Goal: Task Accomplishment & Management: Manage account settings

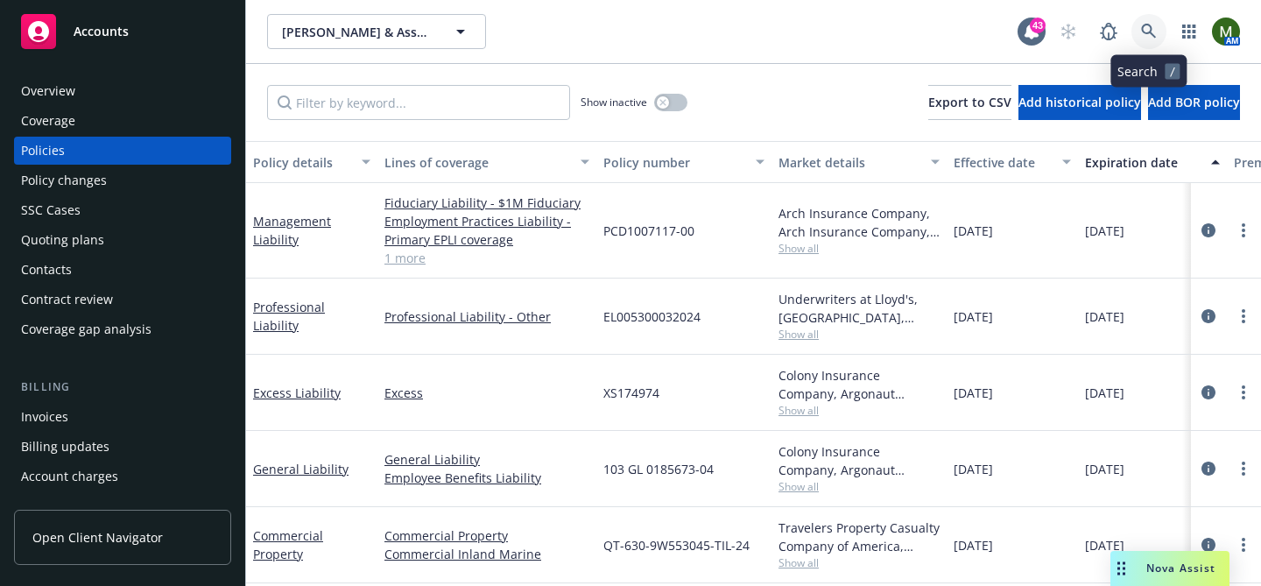
click at [1151, 24] on icon at bounding box center [1149, 32] width 16 height 16
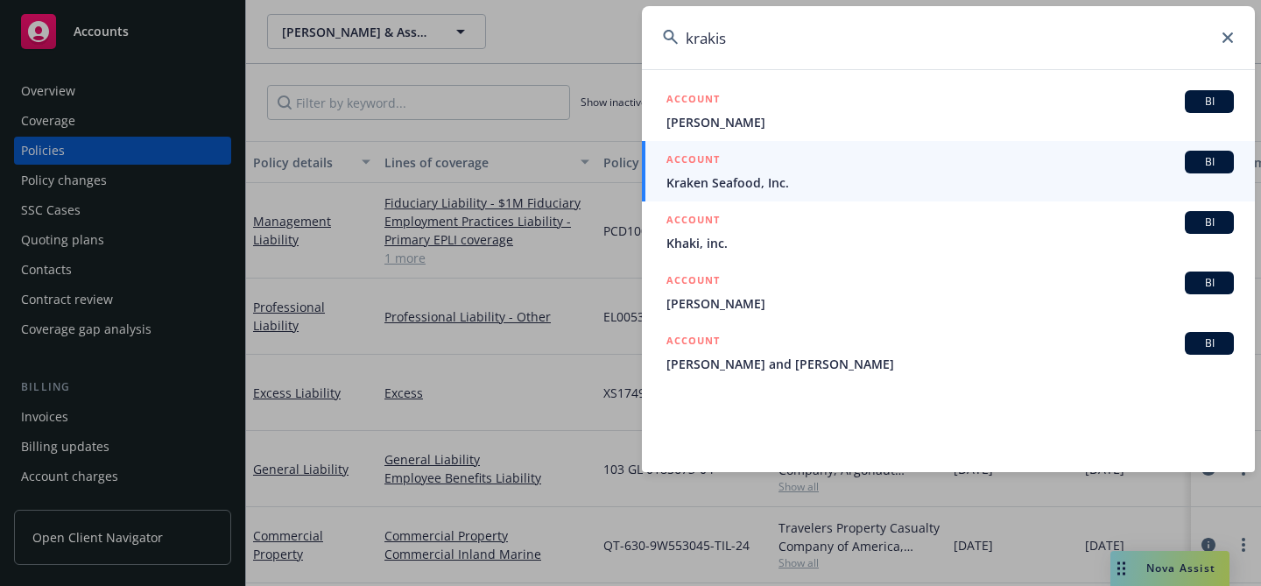
click at [861, 48] on input "krakis" at bounding box center [948, 37] width 613 height 63
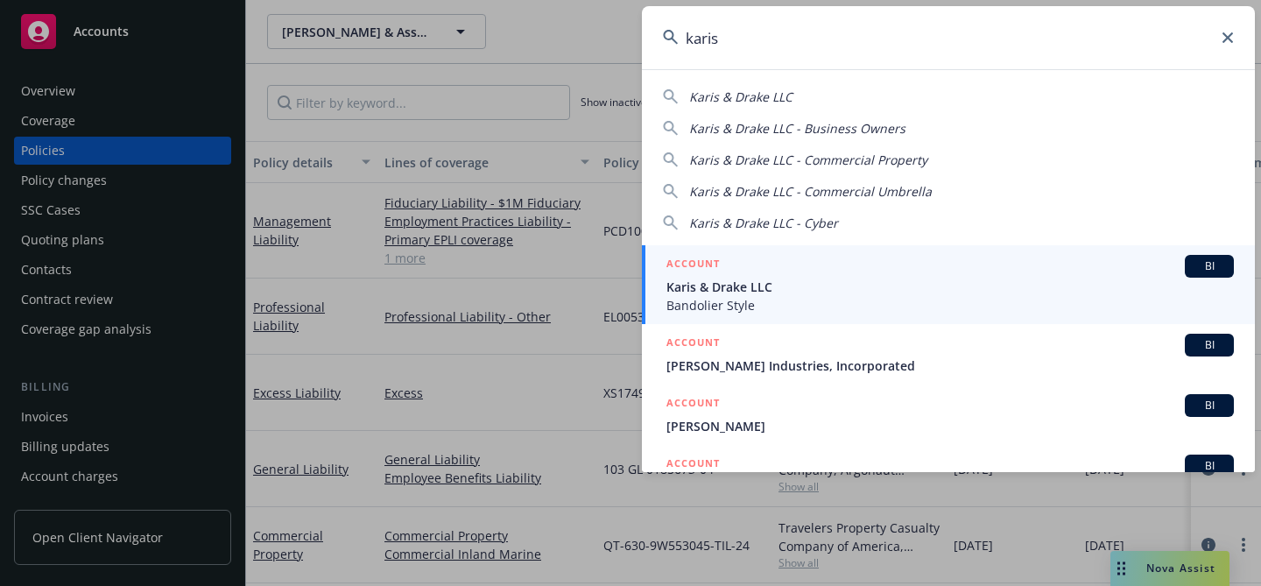
type input "karis"
click at [784, 264] on div "ACCOUNT BI" at bounding box center [949, 266] width 567 height 23
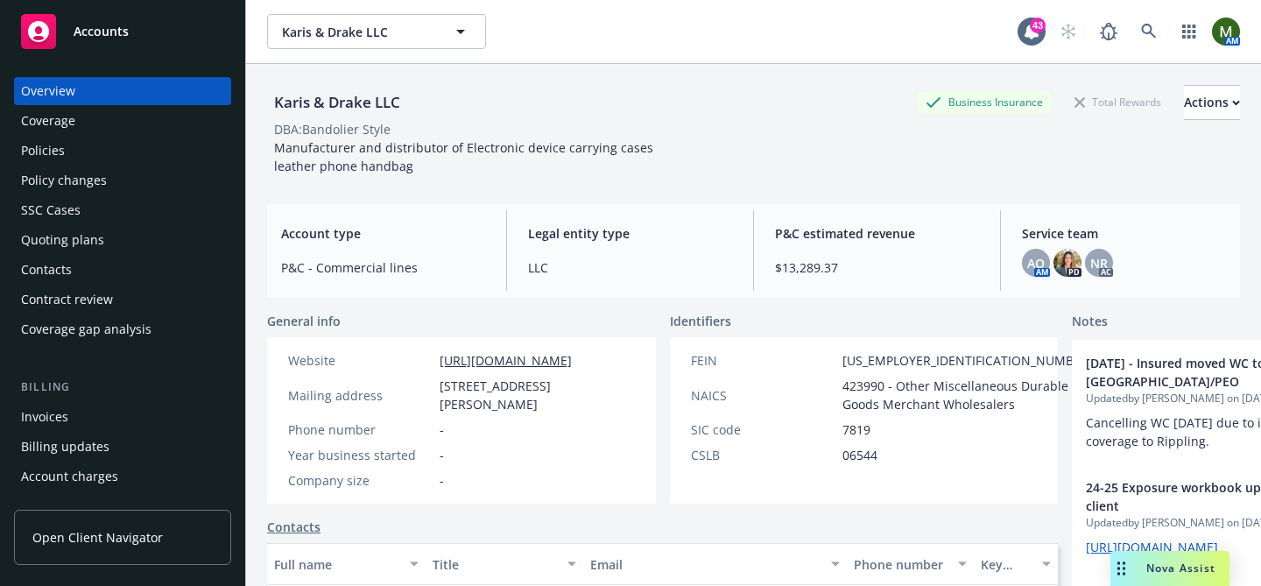
click at [88, 233] on div "Quoting plans" at bounding box center [62, 240] width 83 height 28
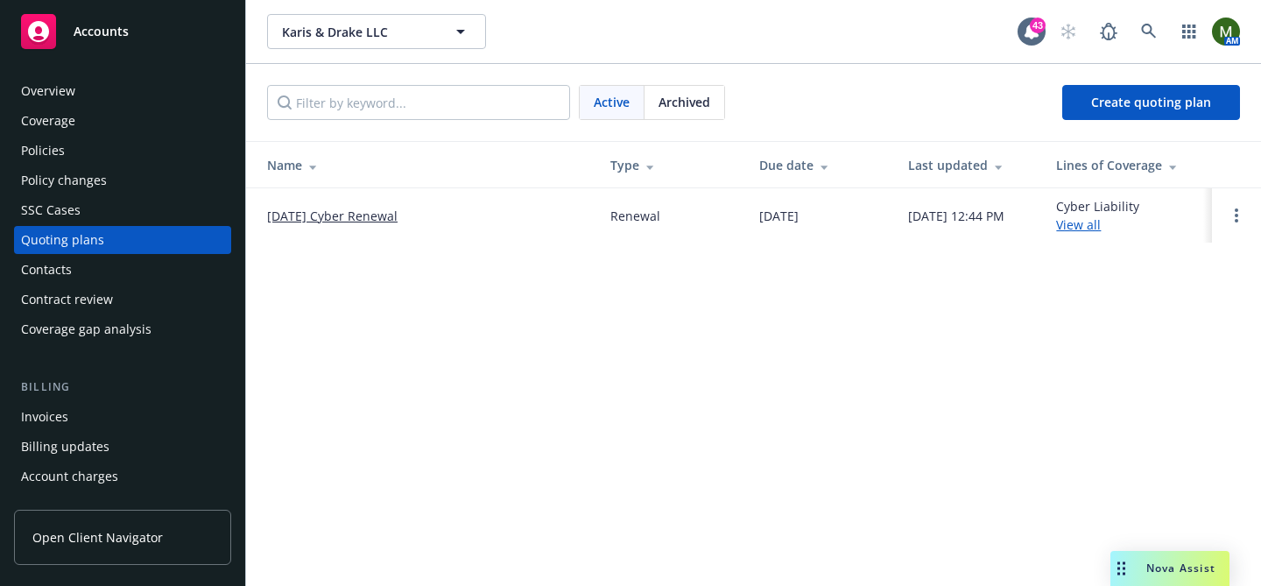
click at [332, 208] on link "[DATE] Cyber Renewal" at bounding box center [332, 216] width 130 height 18
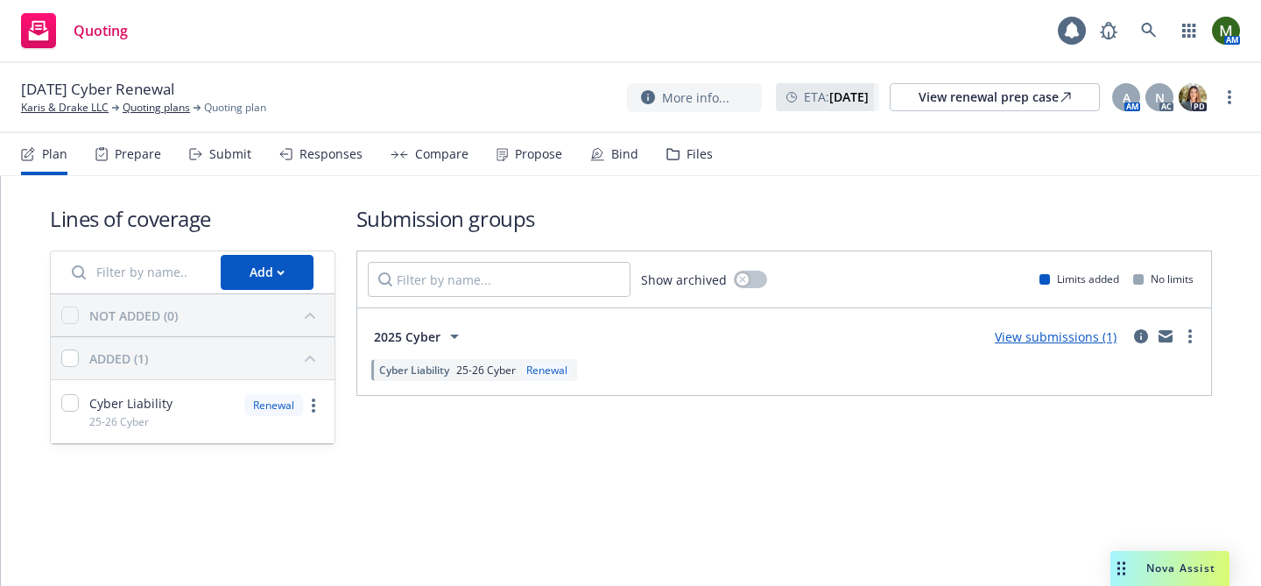
click at [623, 164] on body "Quoting AM 09/29/25 Cyber Renewal Karis & Drake LLC Quoting plans Quoting plan …" at bounding box center [630, 293] width 1261 height 586
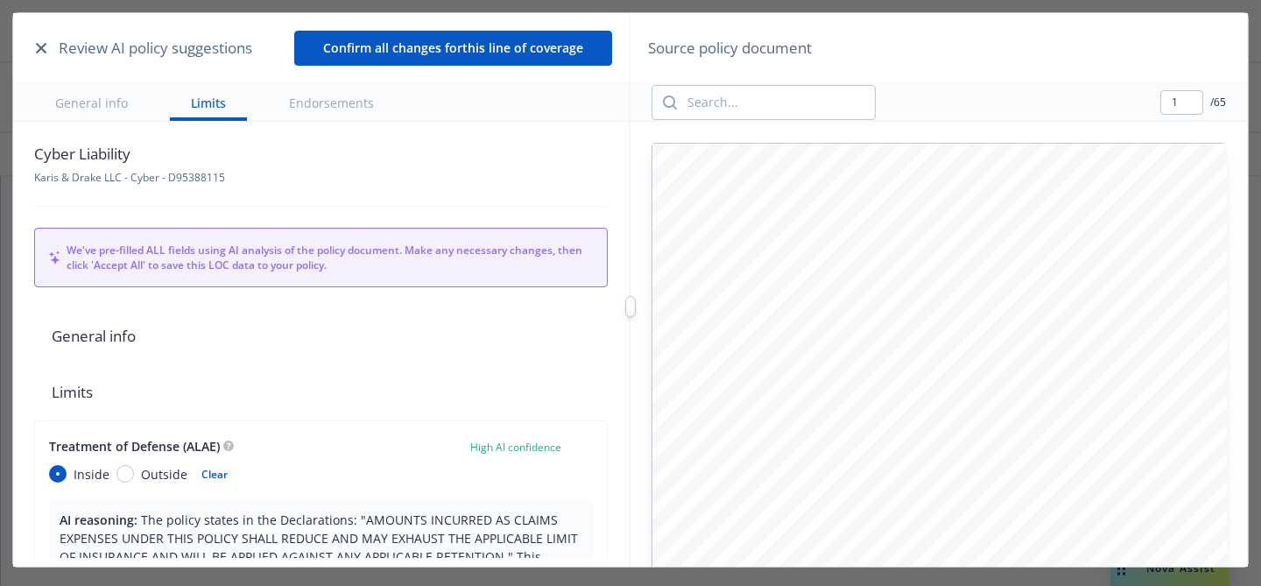
click at [36, 53] on button "button" at bounding box center [41, 48] width 21 height 21
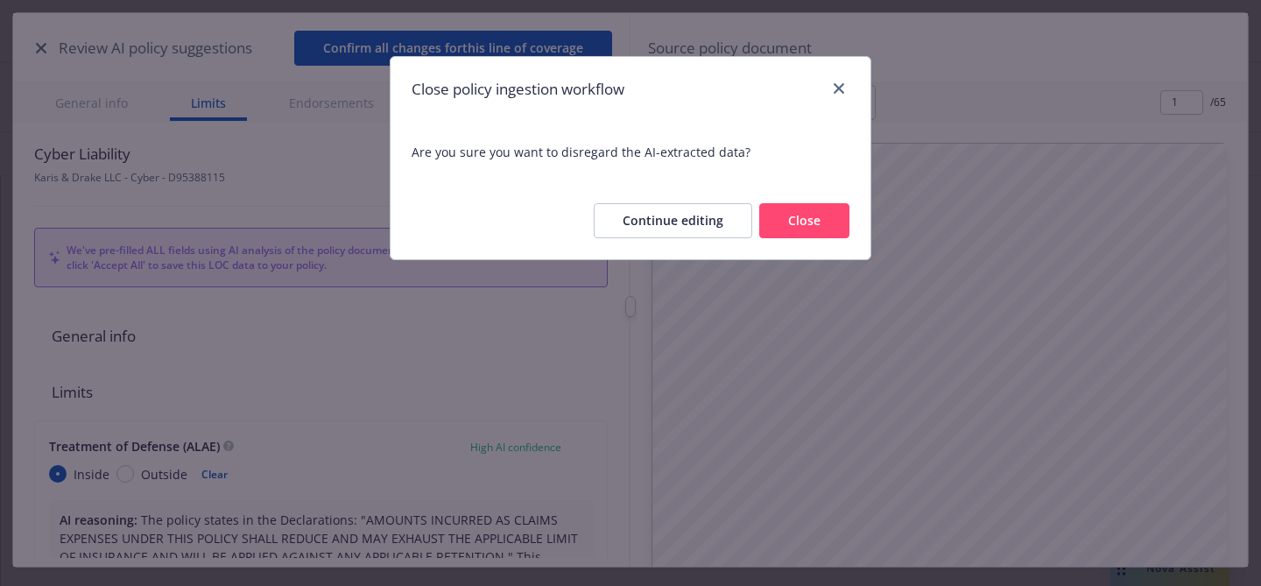
click at [800, 222] on button "Close" at bounding box center [804, 220] width 90 height 35
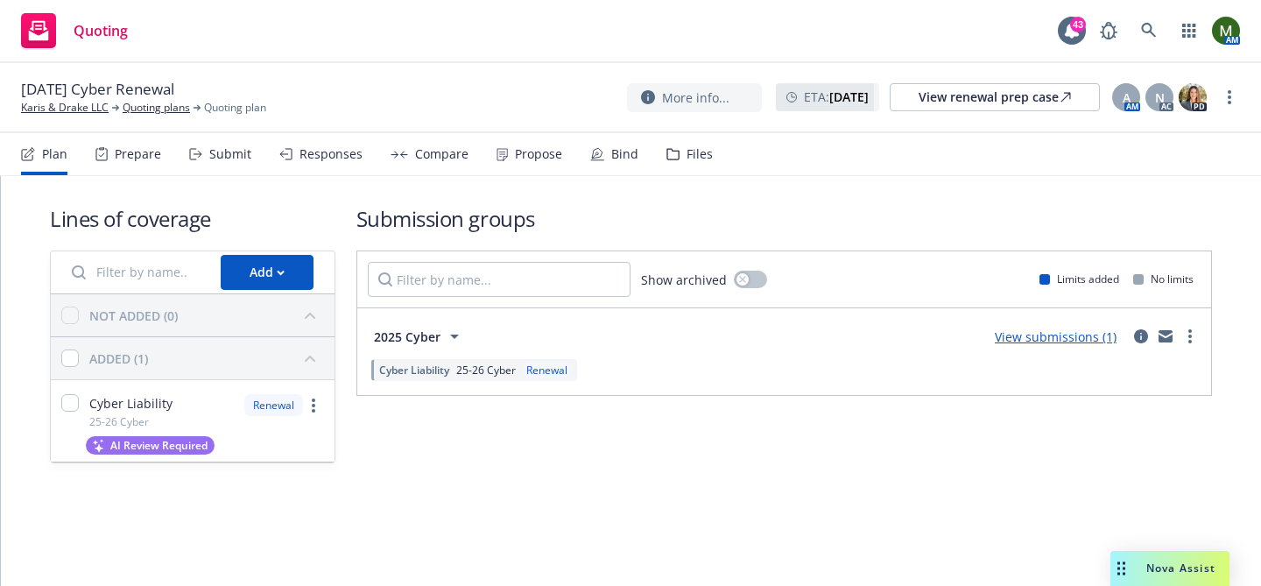
click at [611, 147] on div "Bind" at bounding box center [624, 154] width 27 height 14
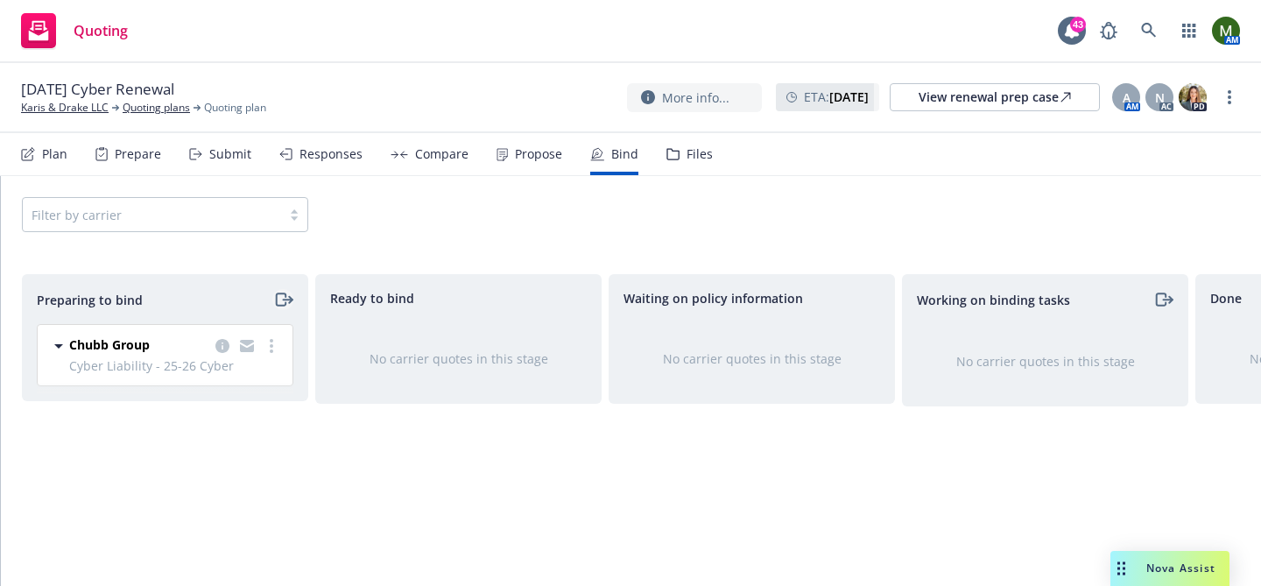
click at [277, 293] on icon "moveRight" at bounding box center [281, 299] width 10 height 12
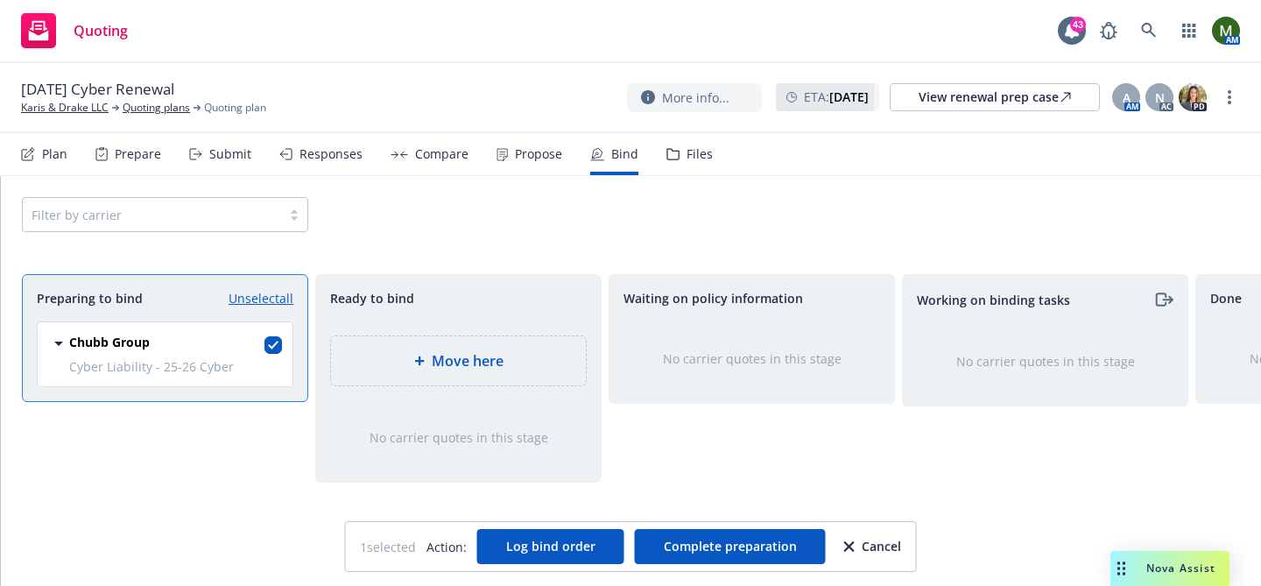
click at [545, 351] on div "Move here" at bounding box center [458, 360] width 227 height 21
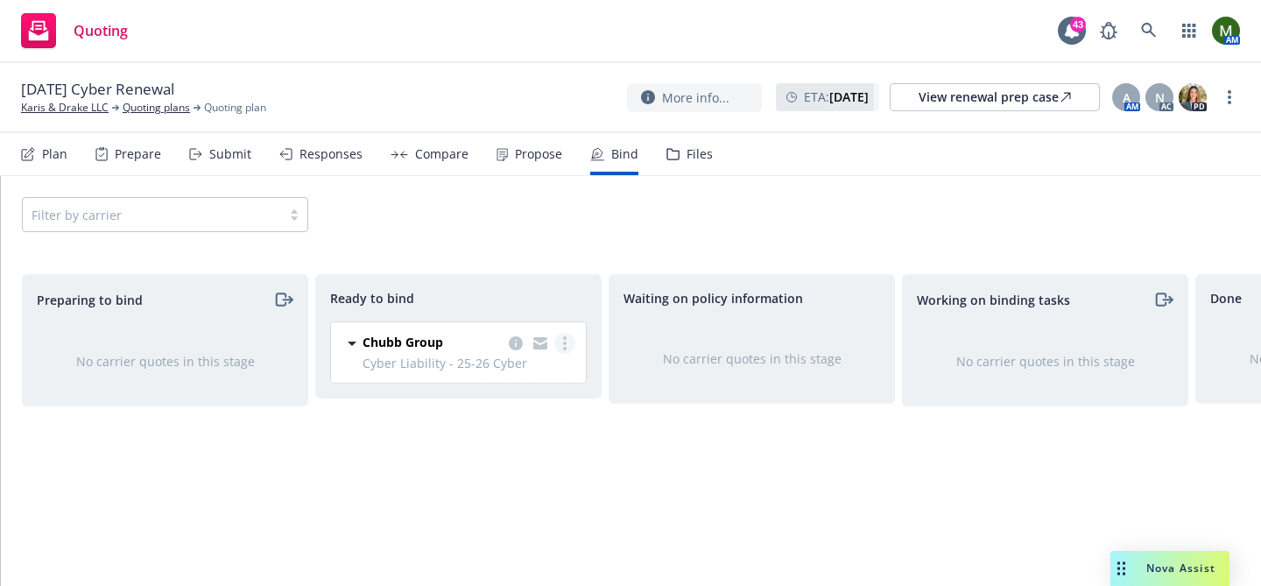
click at [557, 341] on link "more" at bounding box center [564, 343] width 21 height 21
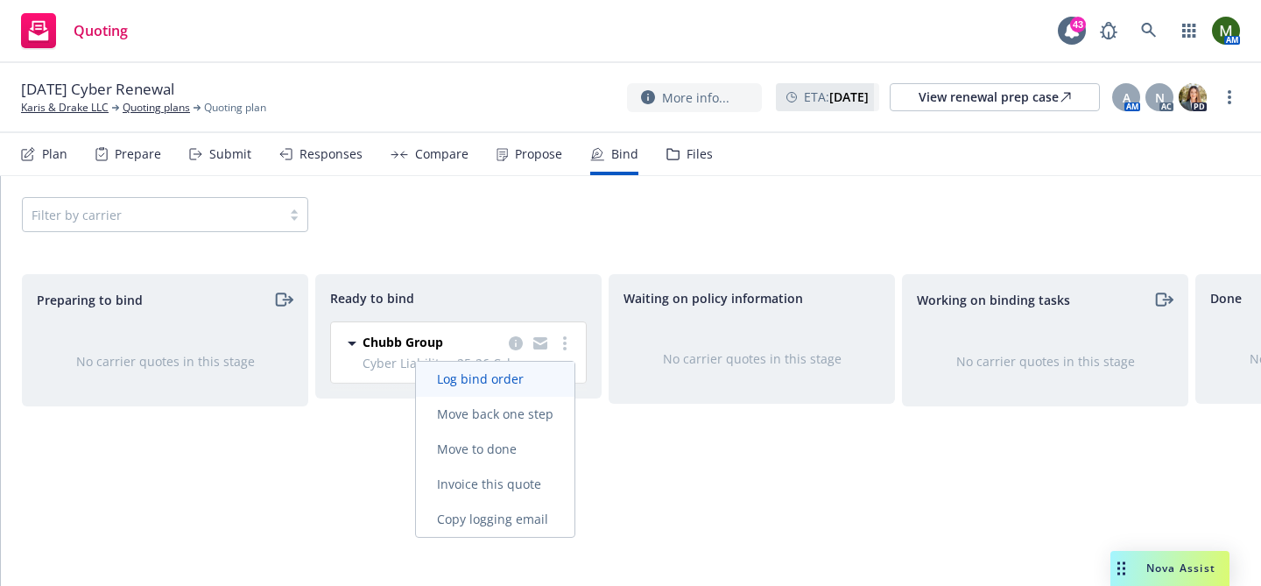
click at [527, 367] on link "Log bind order" at bounding box center [495, 379] width 158 height 35
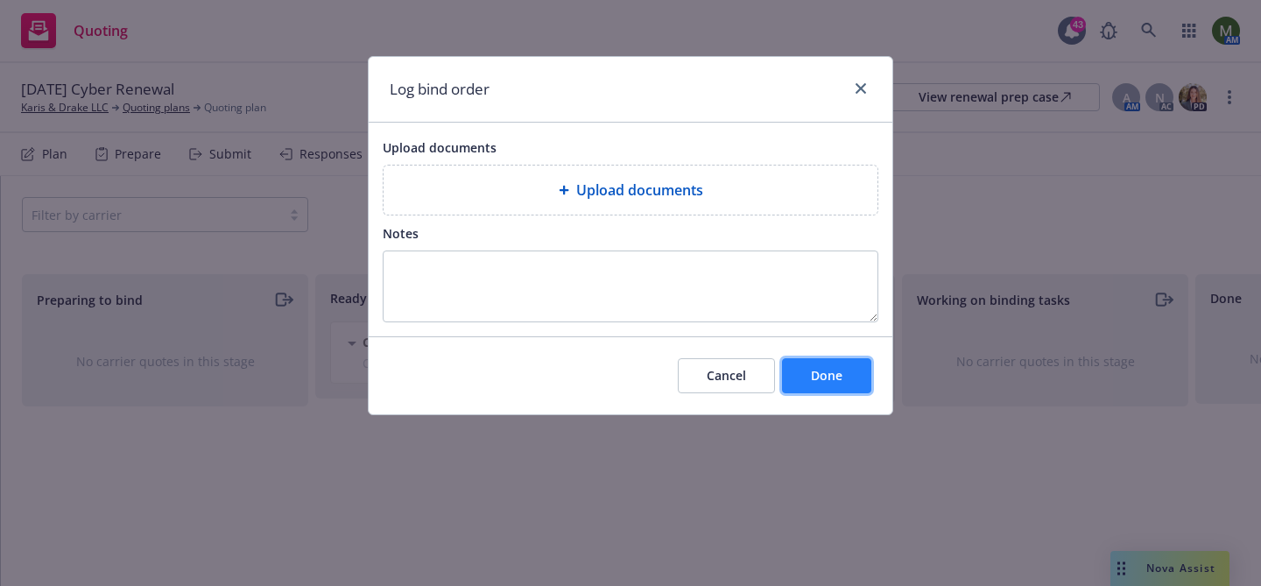
click at [845, 373] on button "Done" at bounding box center [826, 375] width 89 height 35
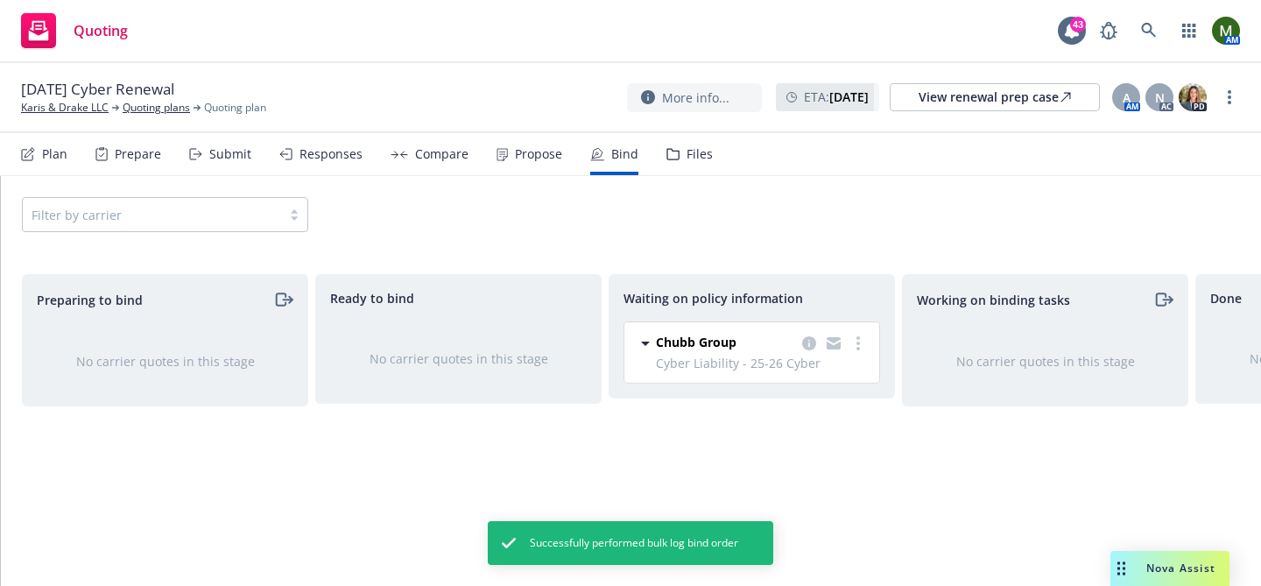
click at [677, 161] on div "Files" at bounding box center [689, 154] width 46 height 42
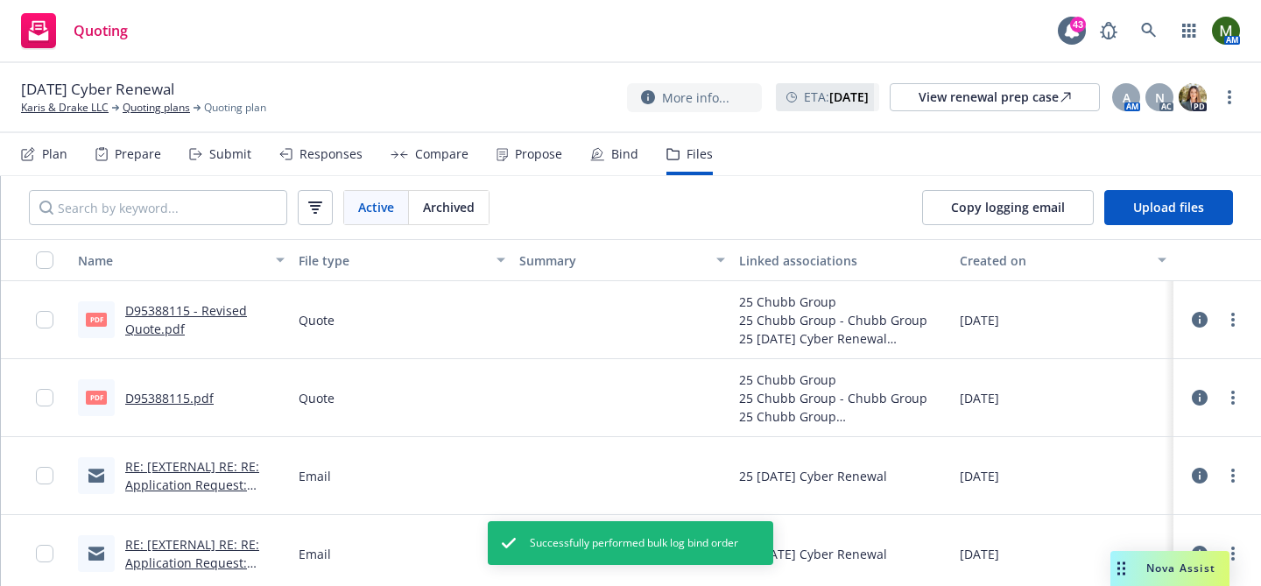
click at [206, 461] on link "RE: [EXTERNAL] RE: RE: Application Request: Renewal Solicitation - 09/29/25 - C…" at bounding box center [194, 512] width 138 height 109
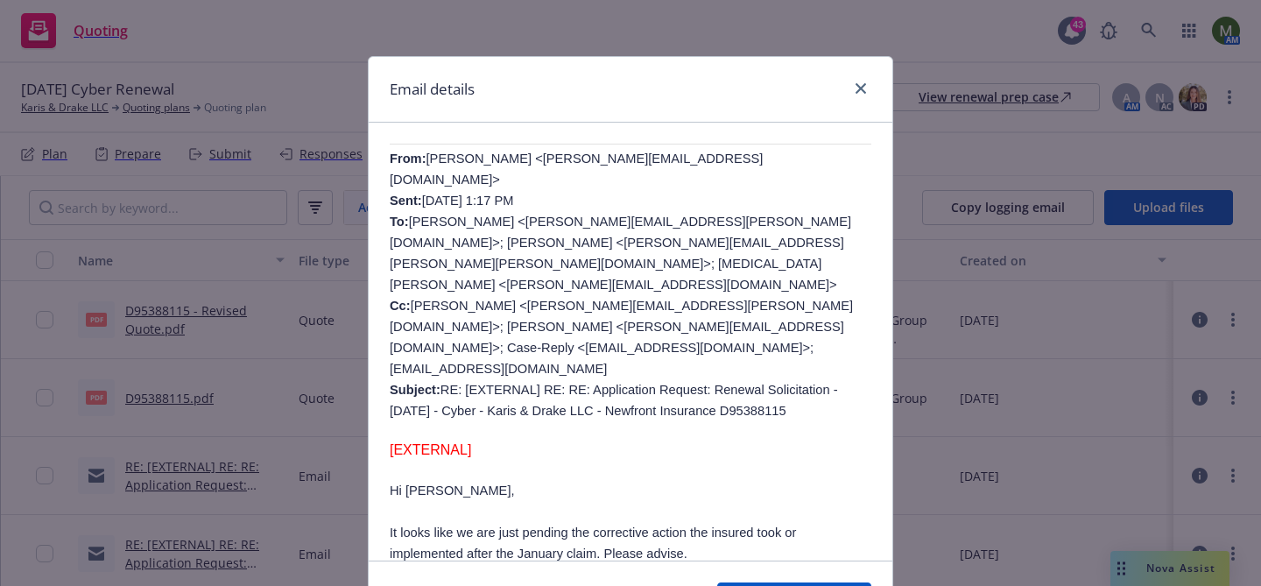
scroll to position [557, 0]
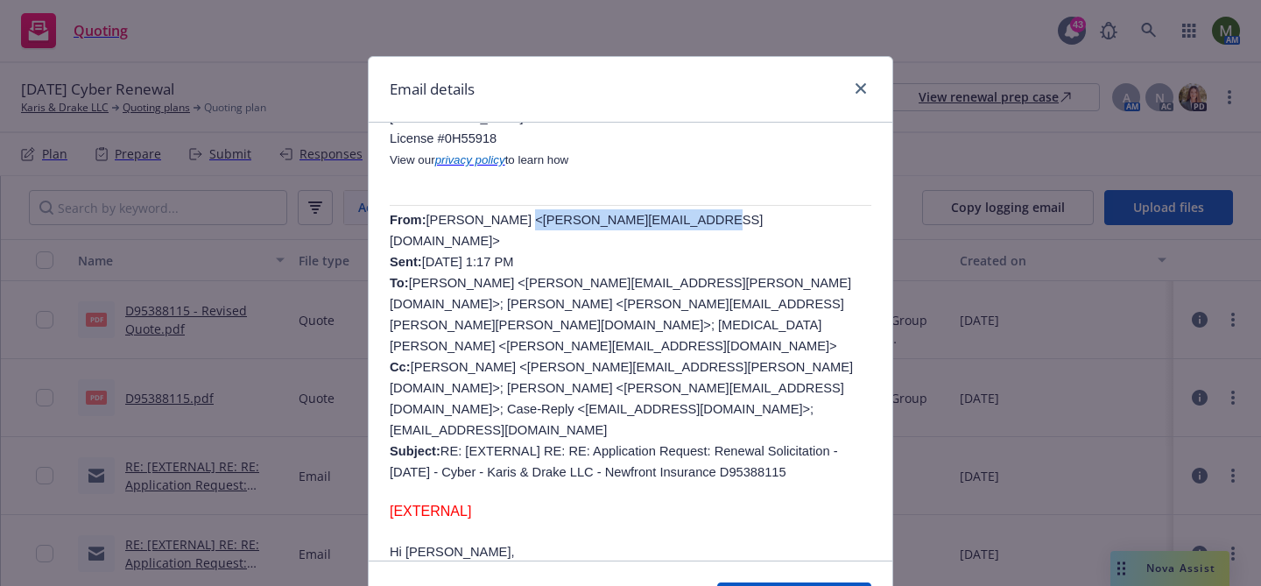
drag, startPoint x: 694, startPoint y: 213, endPoint x: 510, endPoint y: 213, distance: 184.7
click at [510, 213] on span "Nero, Sonia <Sonia.Fernandez2@Chubb.com> Sent: Wednesday, August 27, 2025 1:17 …" at bounding box center [621, 346] width 463 height 266
copy span "Sonia.Fernandez2@Chubb.com"
click at [858, 91] on icon "close" at bounding box center [860, 88] width 11 height 11
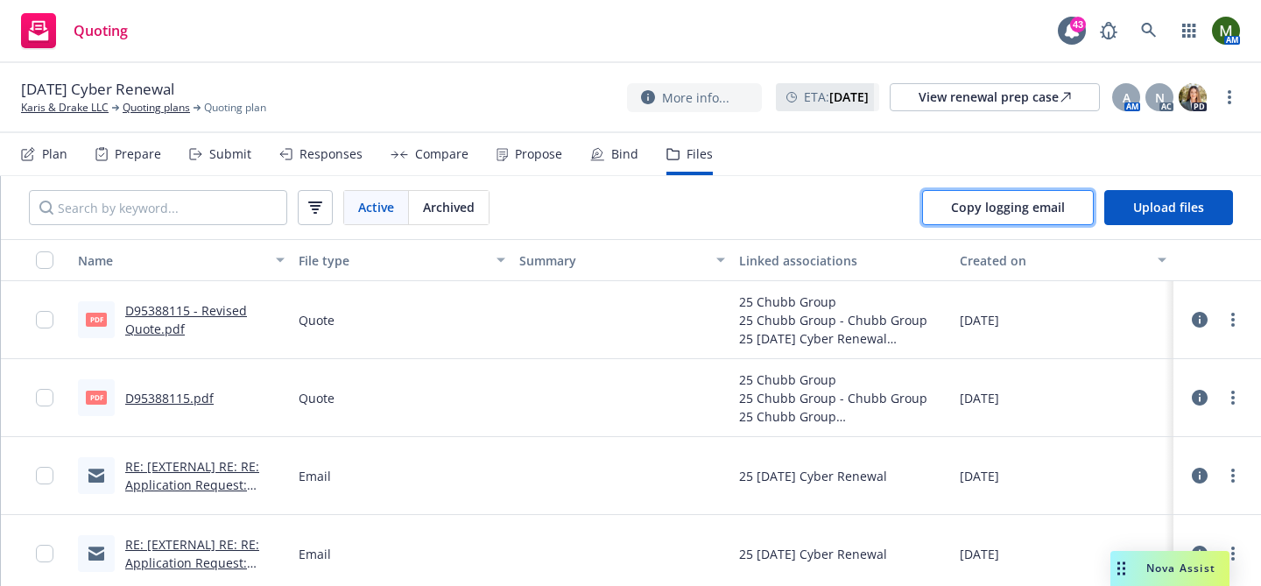
click at [1052, 206] on span "Copy logging email" at bounding box center [1008, 207] width 114 height 17
click at [70, 111] on link "Karis & Drake LLC" at bounding box center [65, 108] width 88 height 16
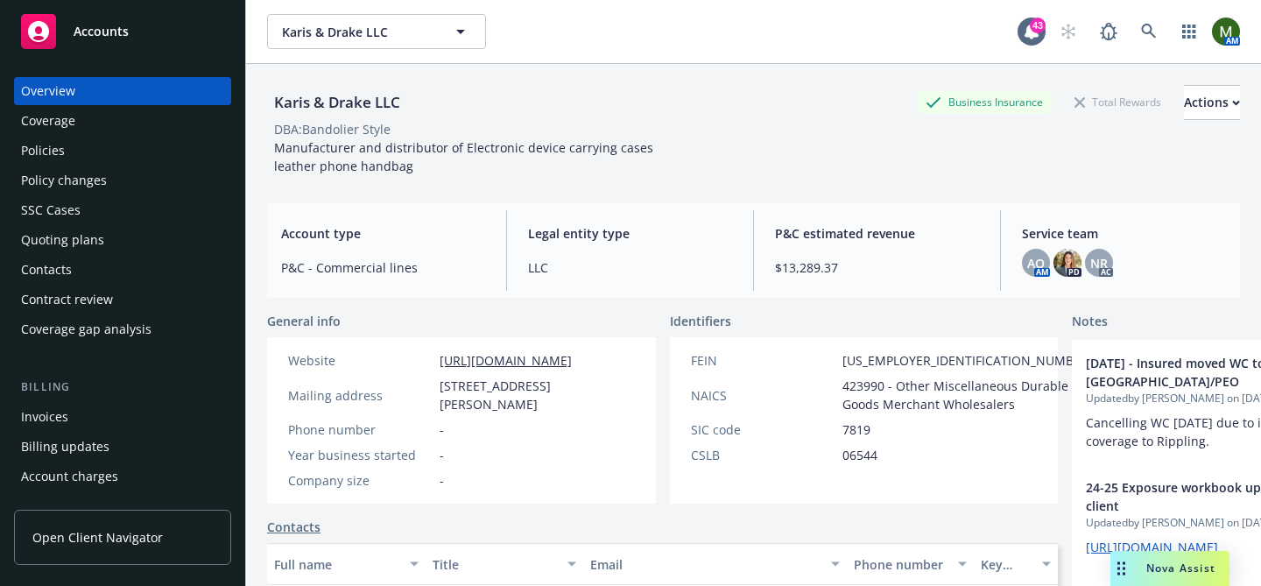
click at [153, 151] on div "Policies" at bounding box center [122, 151] width 203 height 28
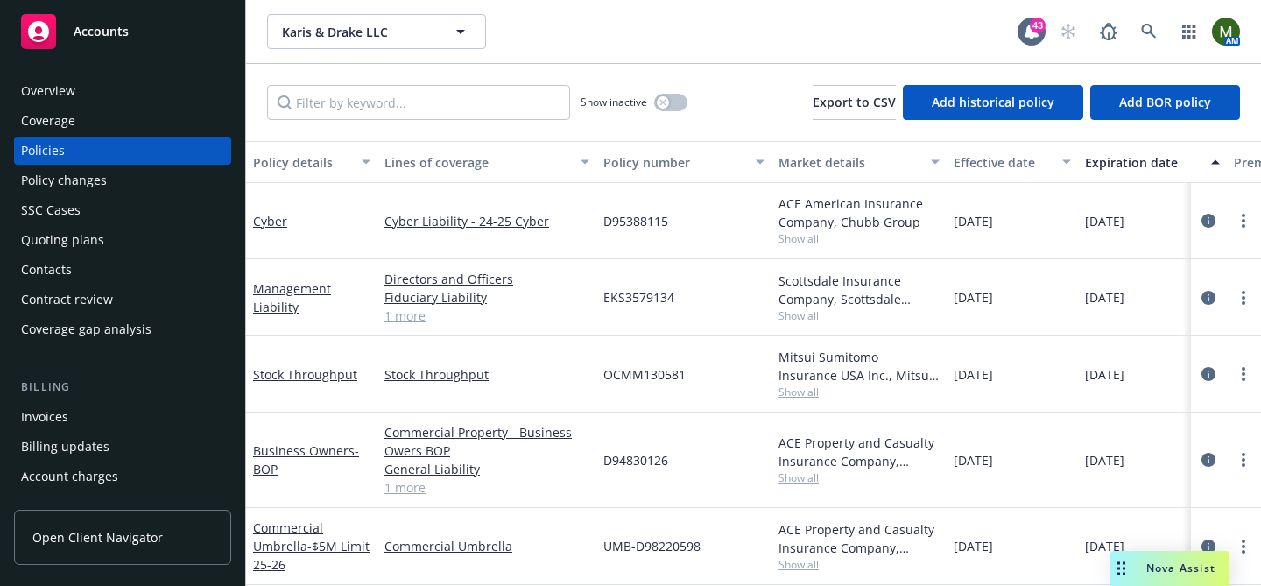
click at [68, 225] on div "Overview Coverage Policies Policy changes SSC Cases Quoting plans Contacts Cont…" at bounding box center [122, 210] width 217 height 266
click at [69, 243] on div "Quoting plans" at bounding box center [62, 240] width 83 height 28
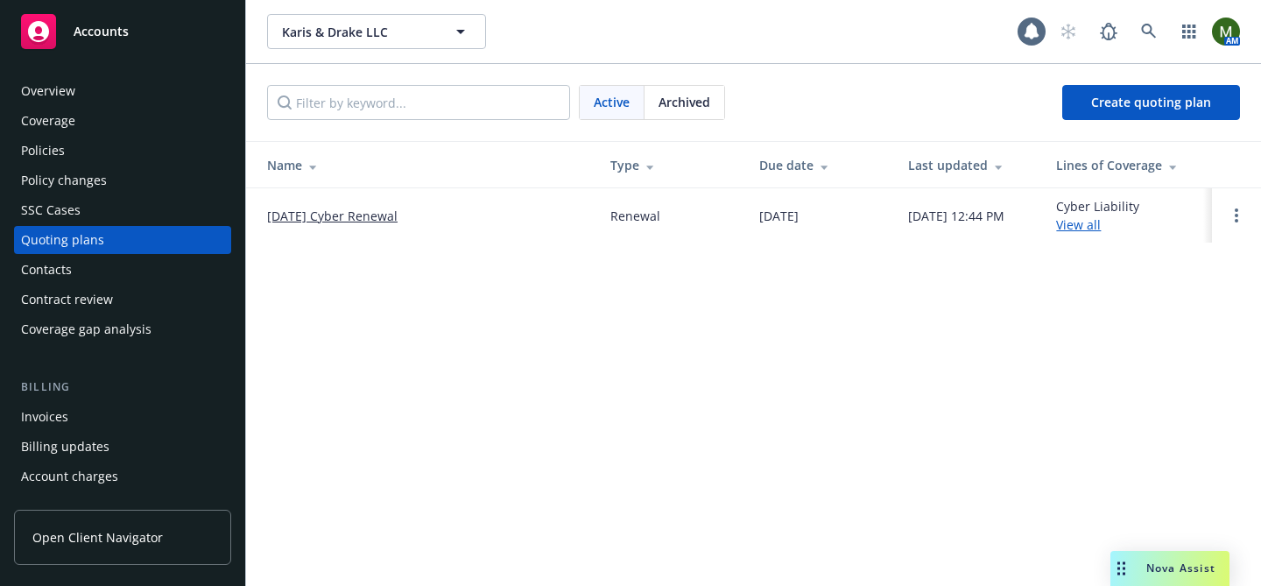
click at [358, 215] on link "[DATE] Cyber Renewal" at bounding box center [332, 216] width 130 height 18
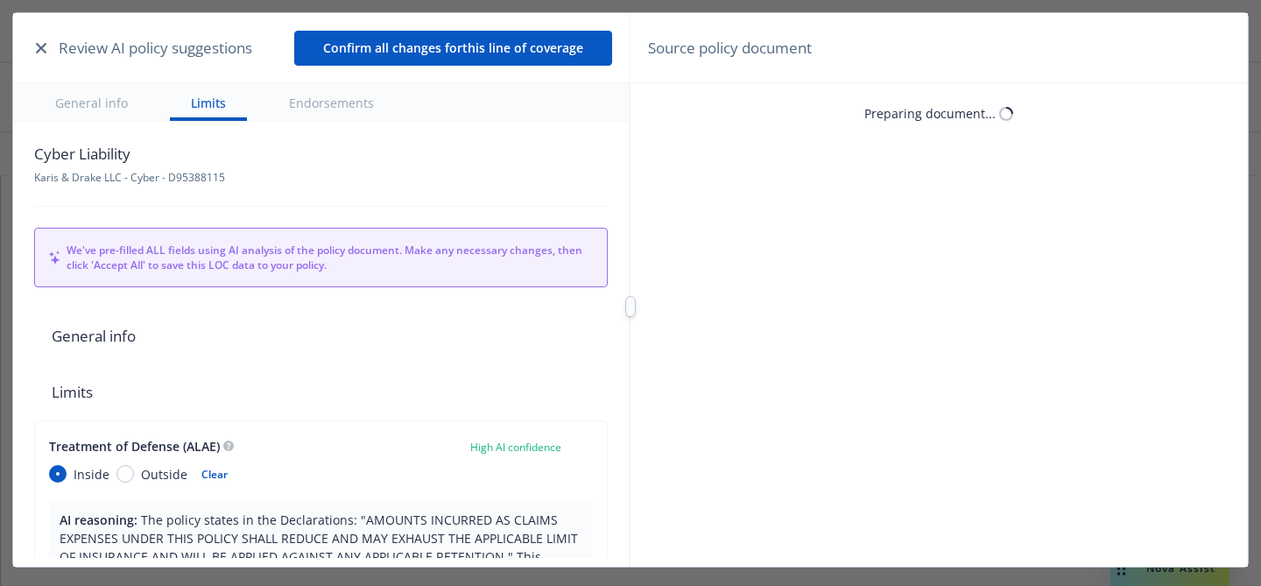
click at [35, 43] on button "button" at bounding box center [41, 48] width 21 height 21
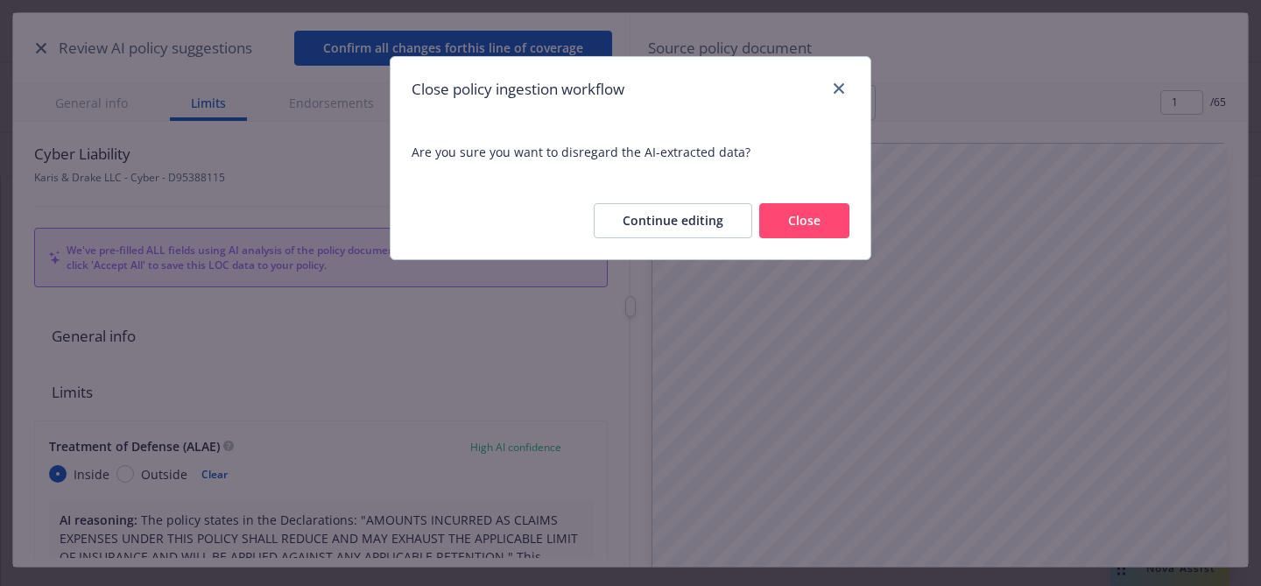
click at [799, 229] on button "Close" at bounding box center [804, 220] width 90 height 35
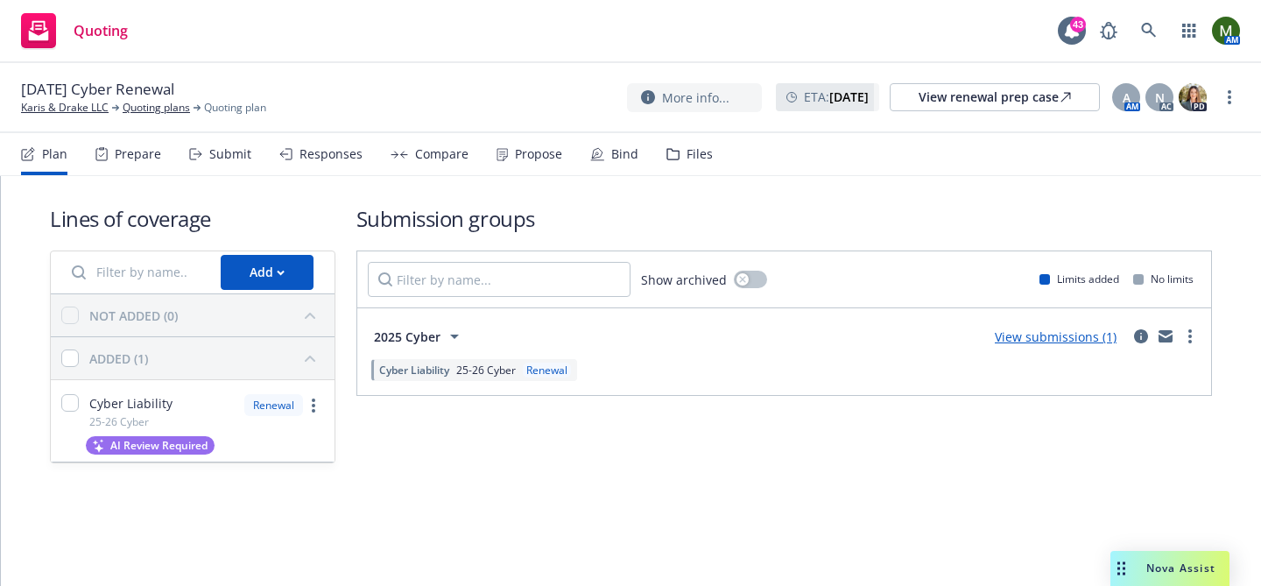
click at [601, 150] on div "Bind" at bounding box center [614, 154] width 48 height 42
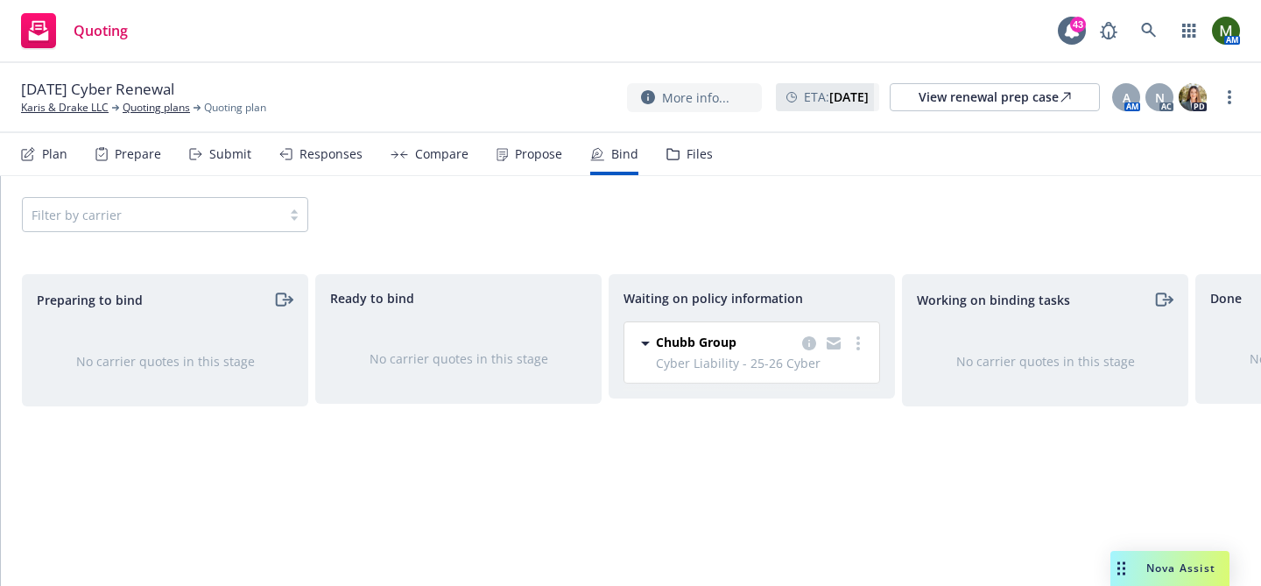
click at [507, 151] on div "Propose" at bounding box center [529, 154] width 66 height 42
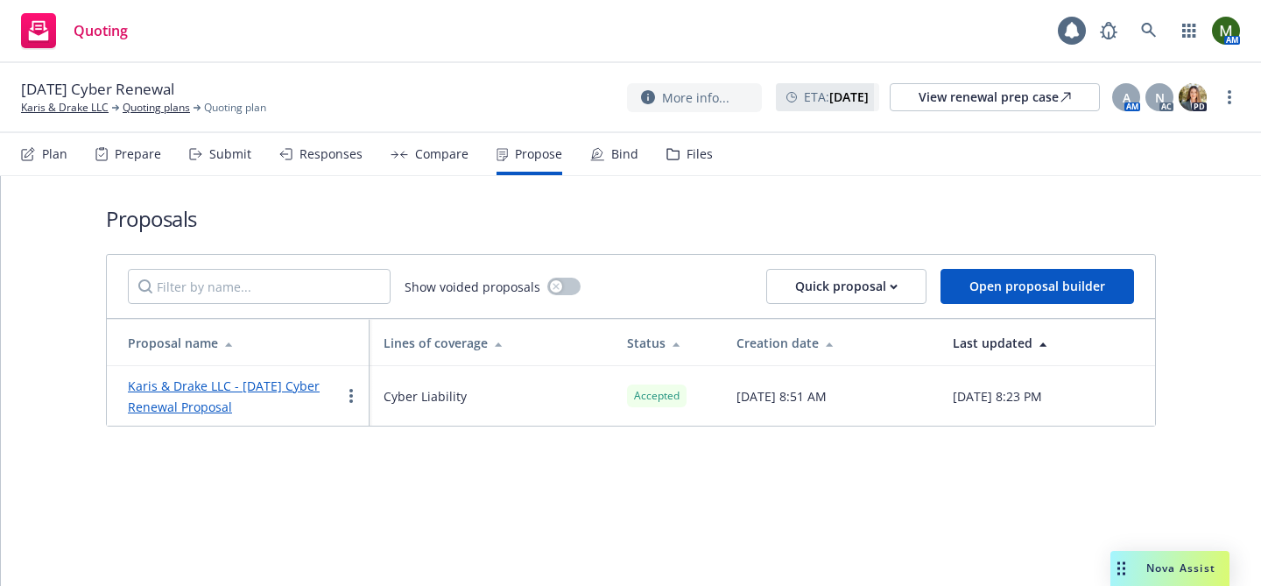
click at [236, 376] on div "Karis & Drake LLC - 9/29/2025 Cyber Renewal Proposal" at bounding box center [234, 396] width 213 height 42
click at [348, 397] on link "more" at bounding box center [351, 395] width 21 height 21
click at [286, 388] on link "Karis & Drake LLC - 9/29/2025 Cyber Renewal Proposal" at bounding box center [224, 396] width 192 height 38
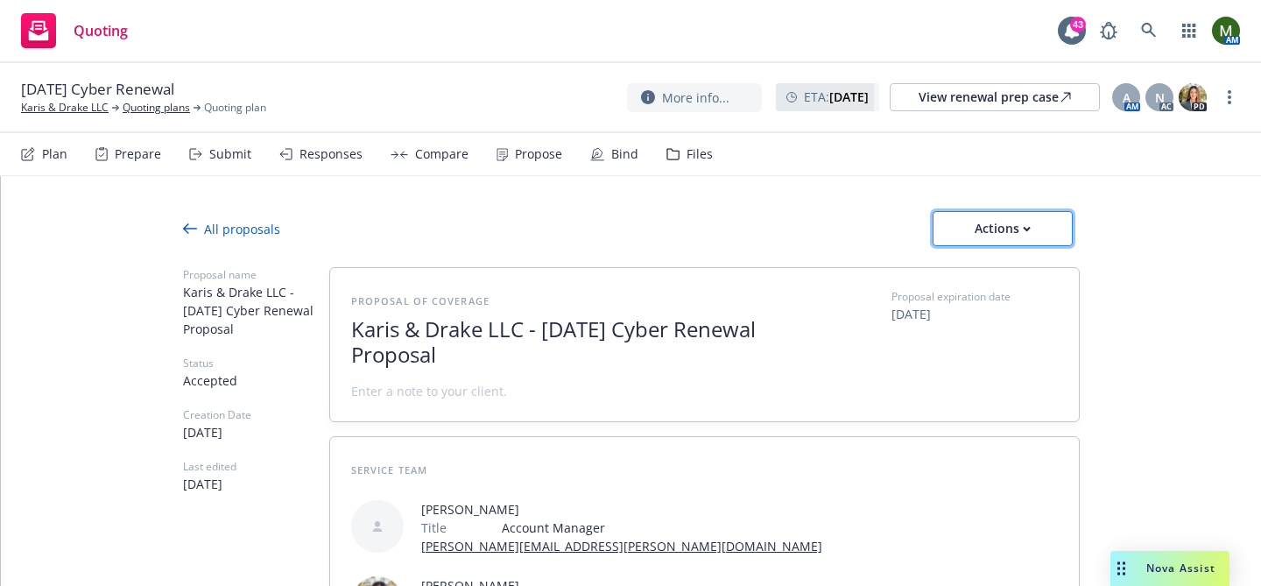
click at [1017, 228] on div "Actions" at bounding box center [1002, 228] width 82 height 33
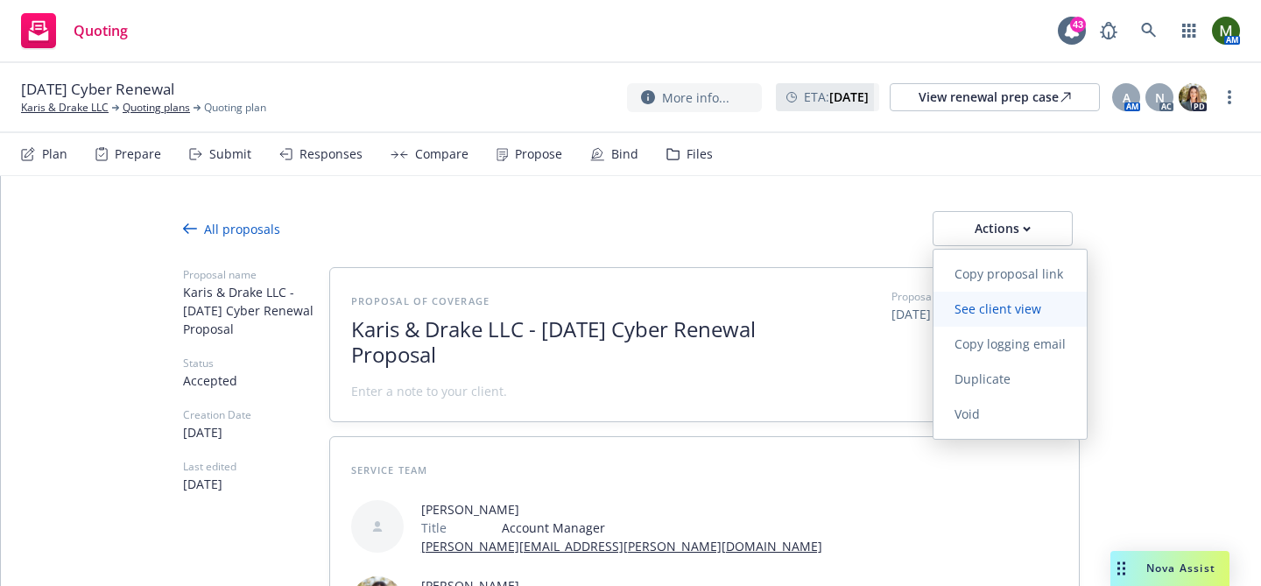
click at [986, 307] on span "See client view" at bounding box center [997, 308] width 129 height 17
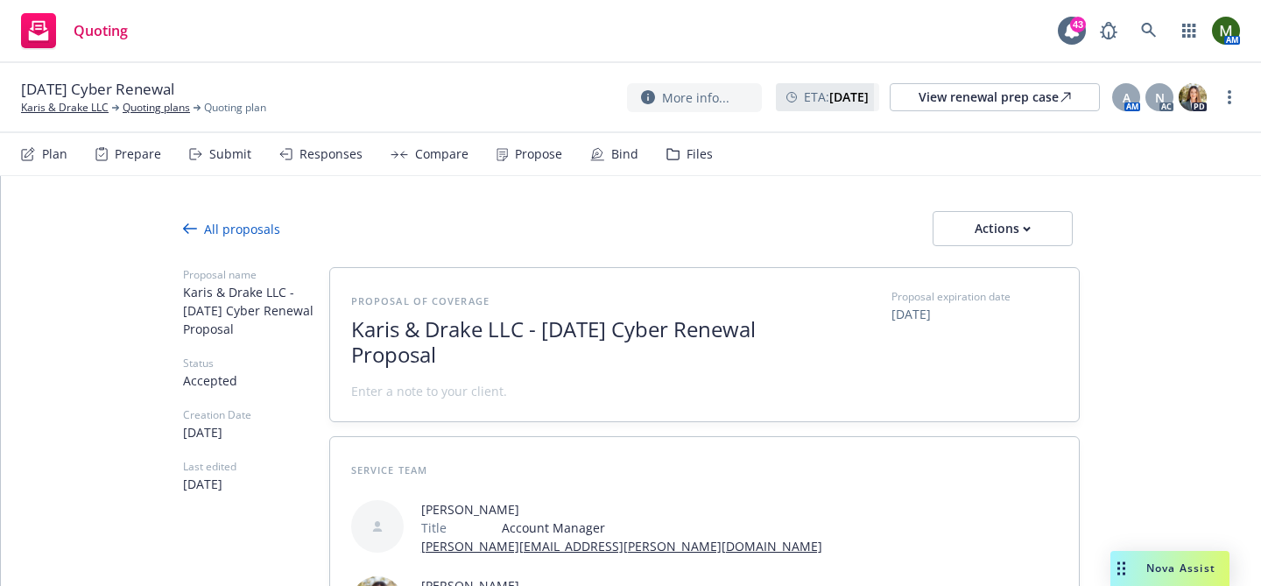
type textarea "x"
click at [620, 156] on div "Bind" at bounding box center [624, 154] width 27 height 14
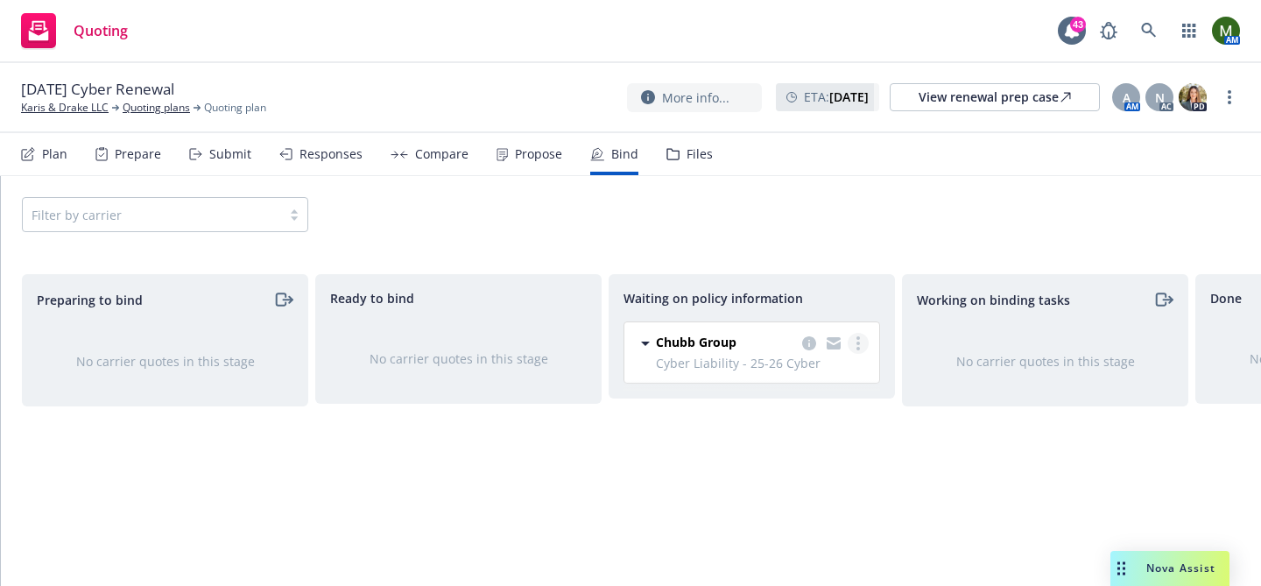
click at [863, 339] on link "more" at bounding box center [858, 343] width 21 height 21
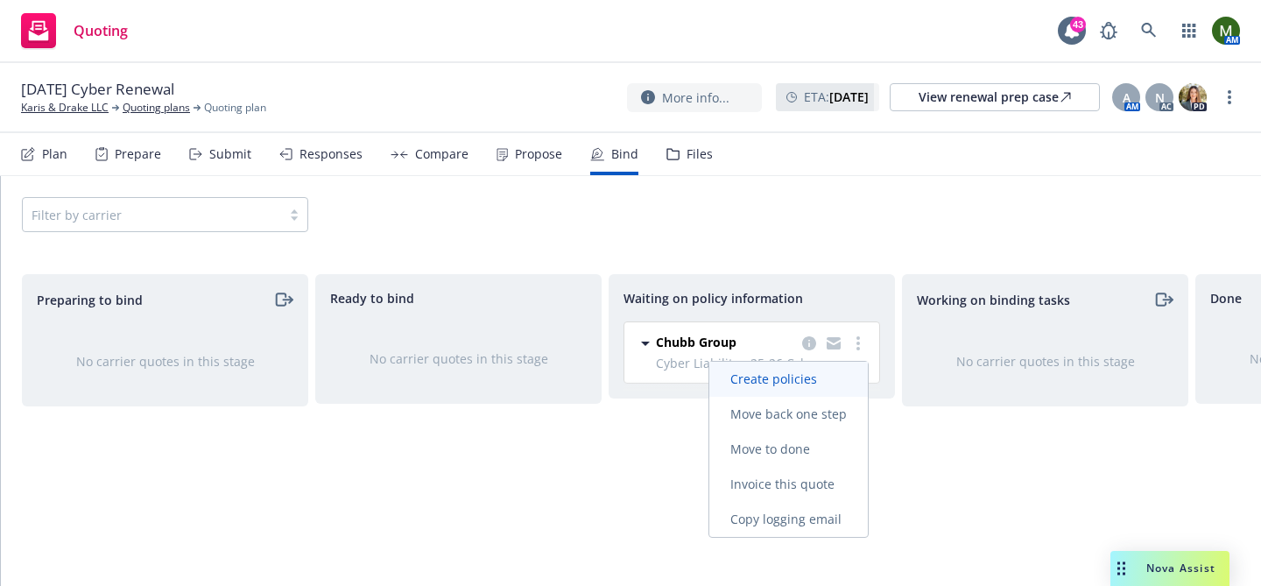
click at [820, 374] on span "Create policies" at bounding box center [773, 378] width 129 height 17
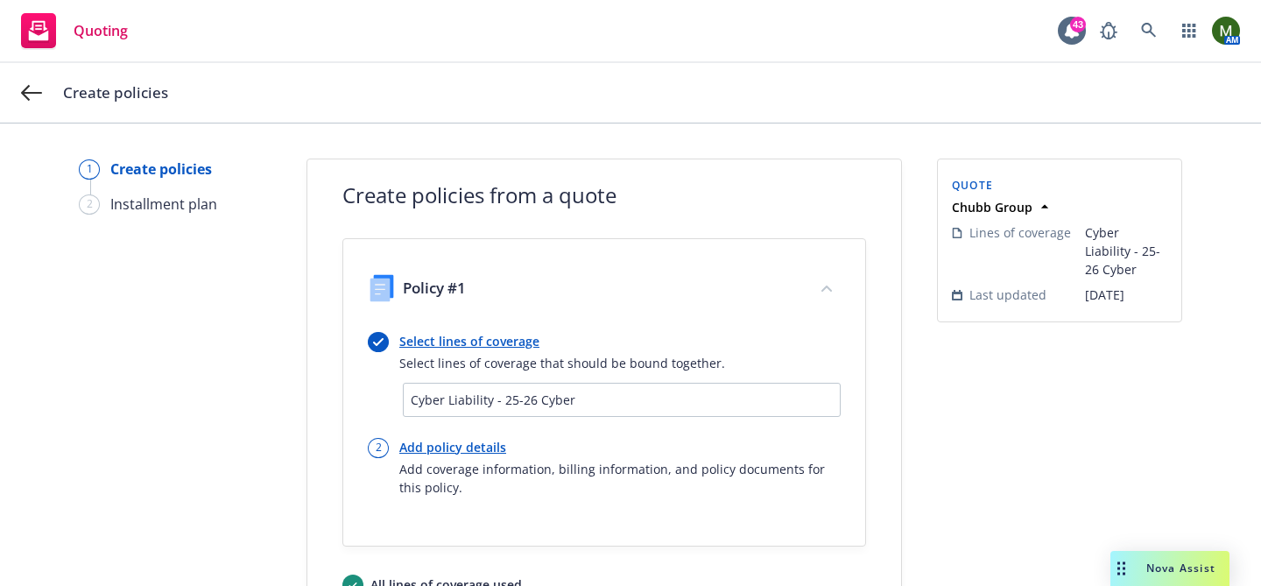
click at [448, 444] on link "Add policy details" at bounding box center [619, 447] width 441 height 18
select select "12"
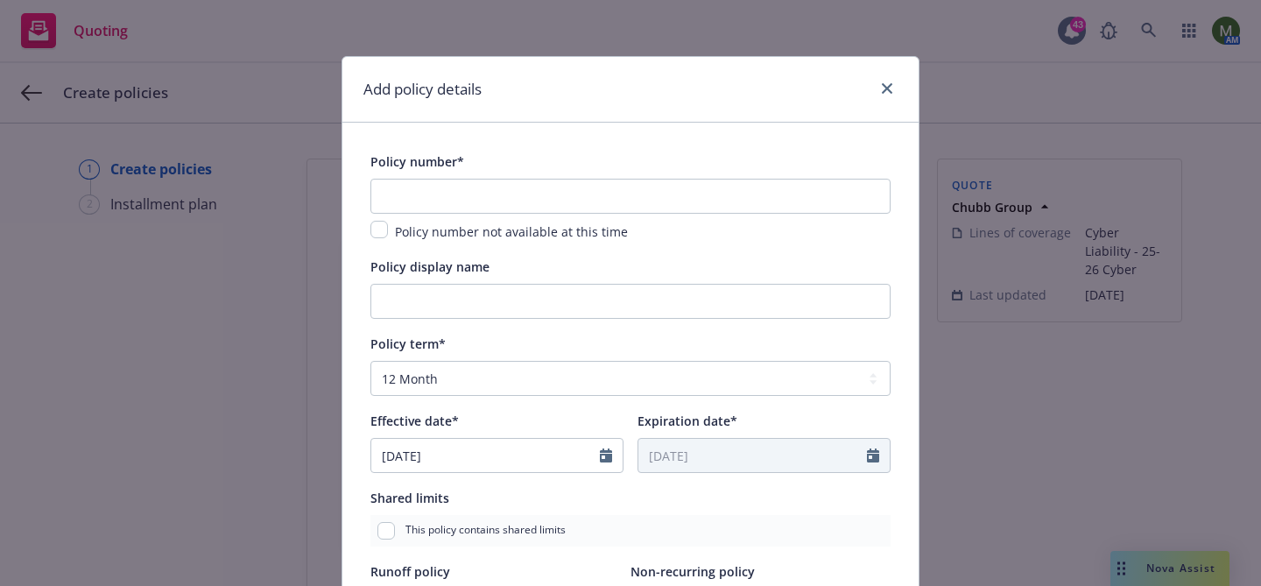
click at [384, 234] on input "checkbox" at bounding box center [379, 230] width 18 height 18
checkbox input "true"
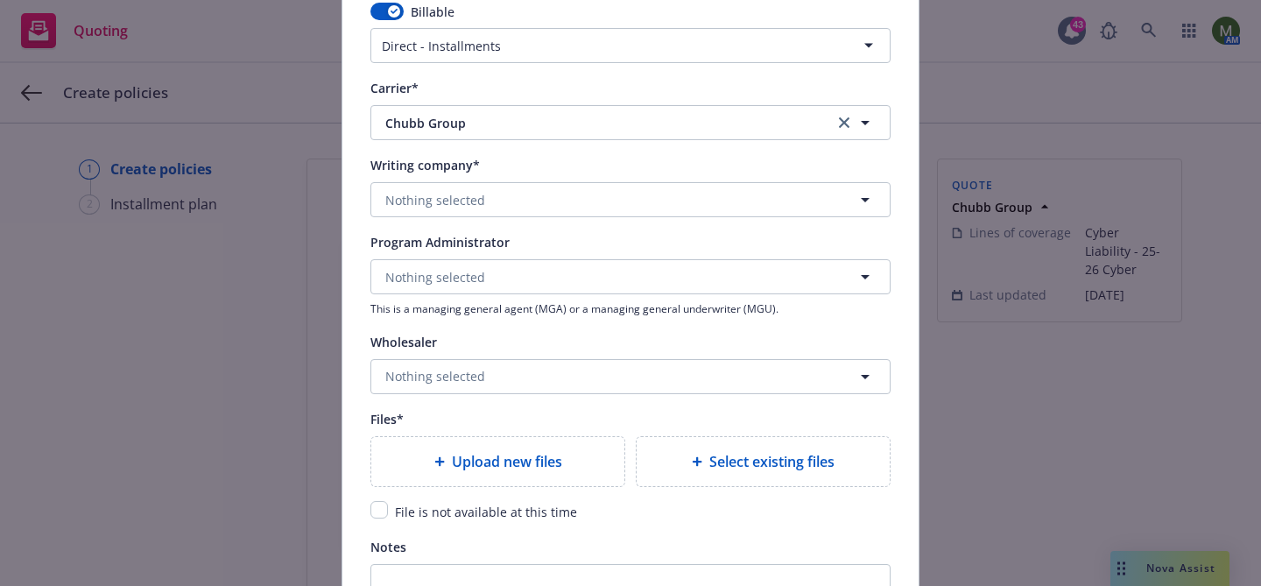
scroll to position [1933, 0]
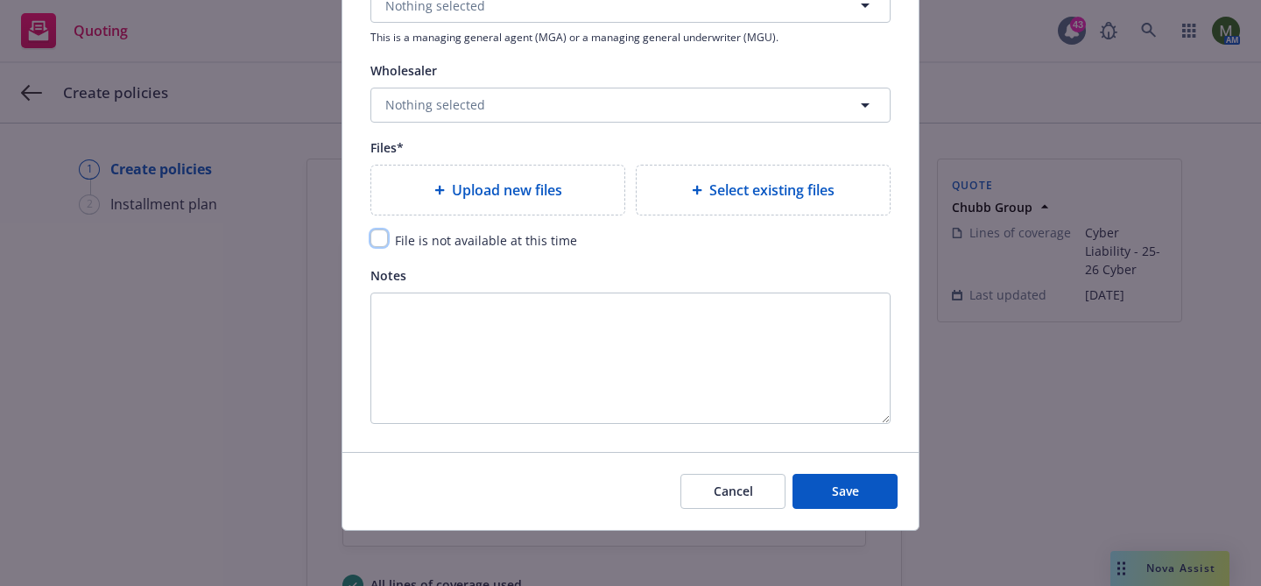
click at [378, 243] on input "checkbox" at bounding box center [379, 238] width 18 height 18
checkbox input "true"
click at [813, 482] on button "Save" at bounding box center [844, 491] width 105 height 35
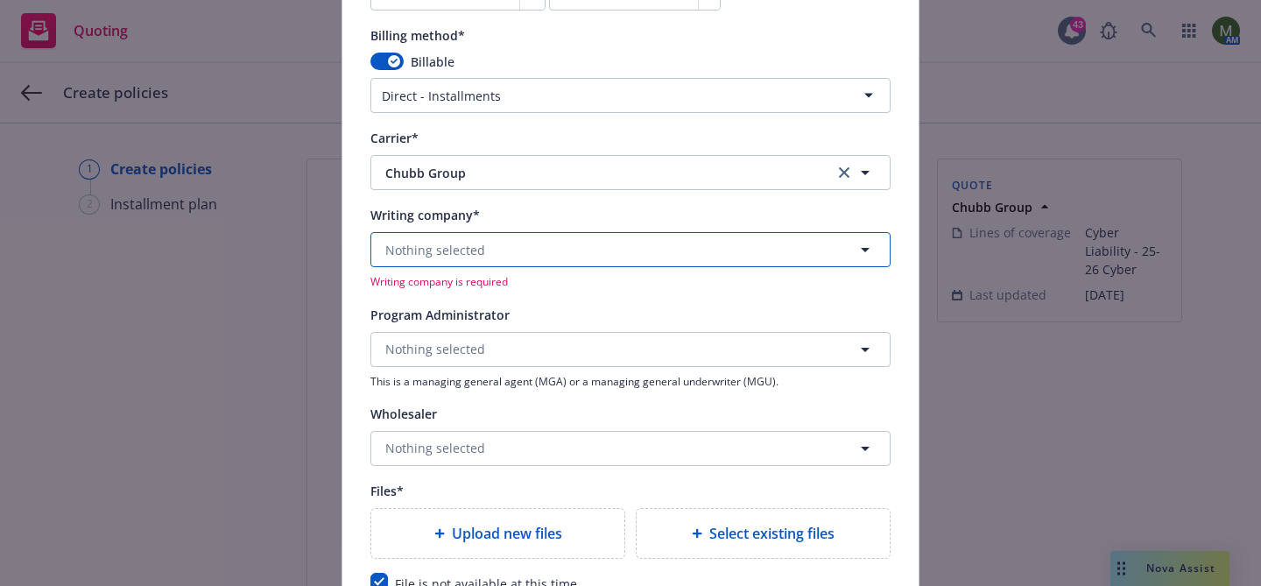
click at [704, 250] on button "Nothing selected" at bounding box center [630, 249] width 520 height 35
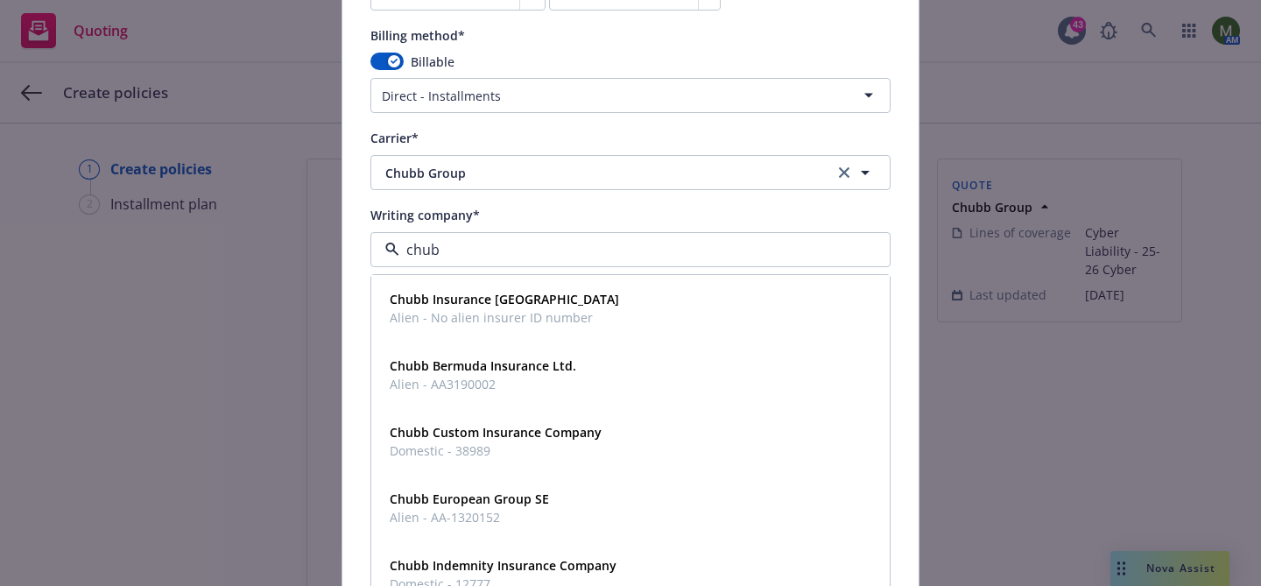
type input "chubb"
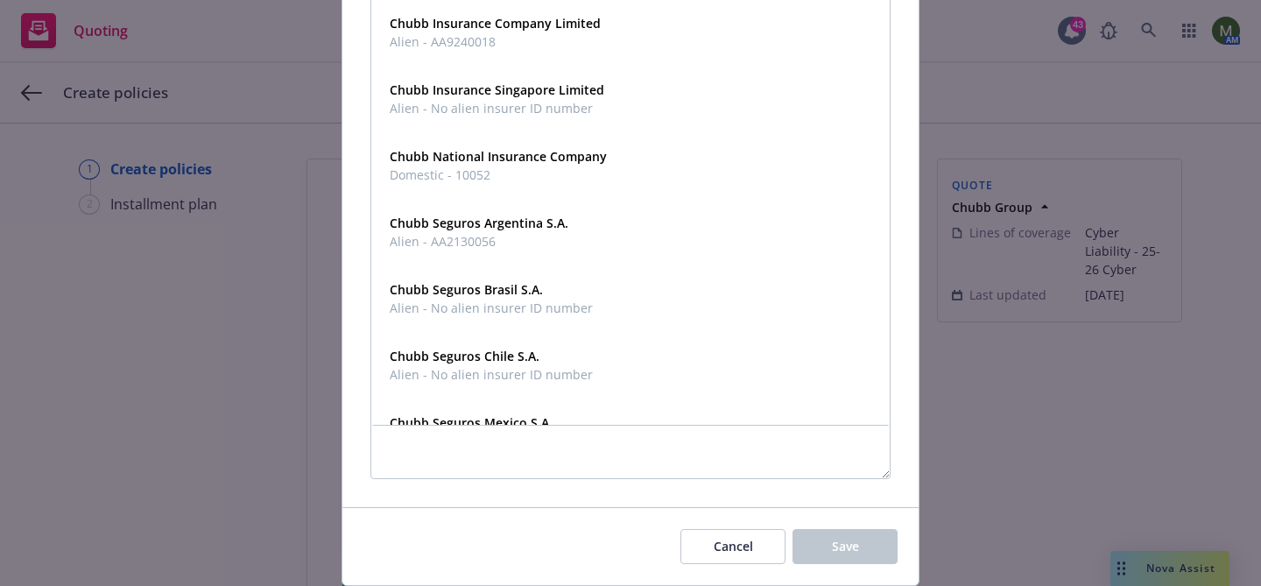
scroll to position [361, 0]
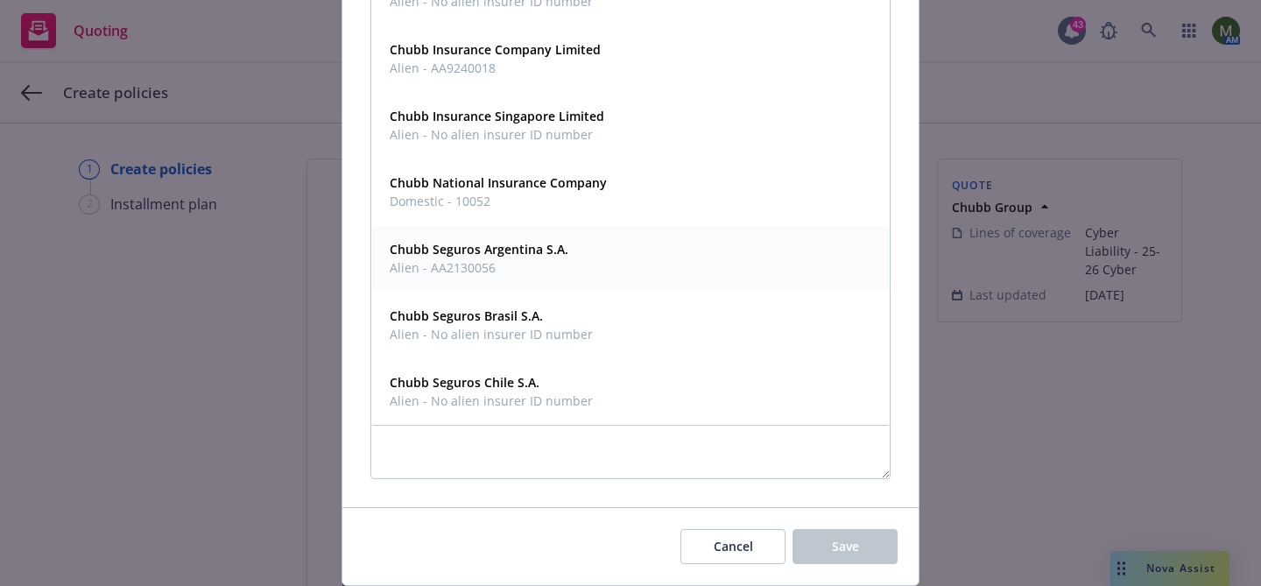
click at [654, 218] on div "Chubb National Insurance Company Domestic - 10052" at bounding box center [630, 191] width 517 height 65
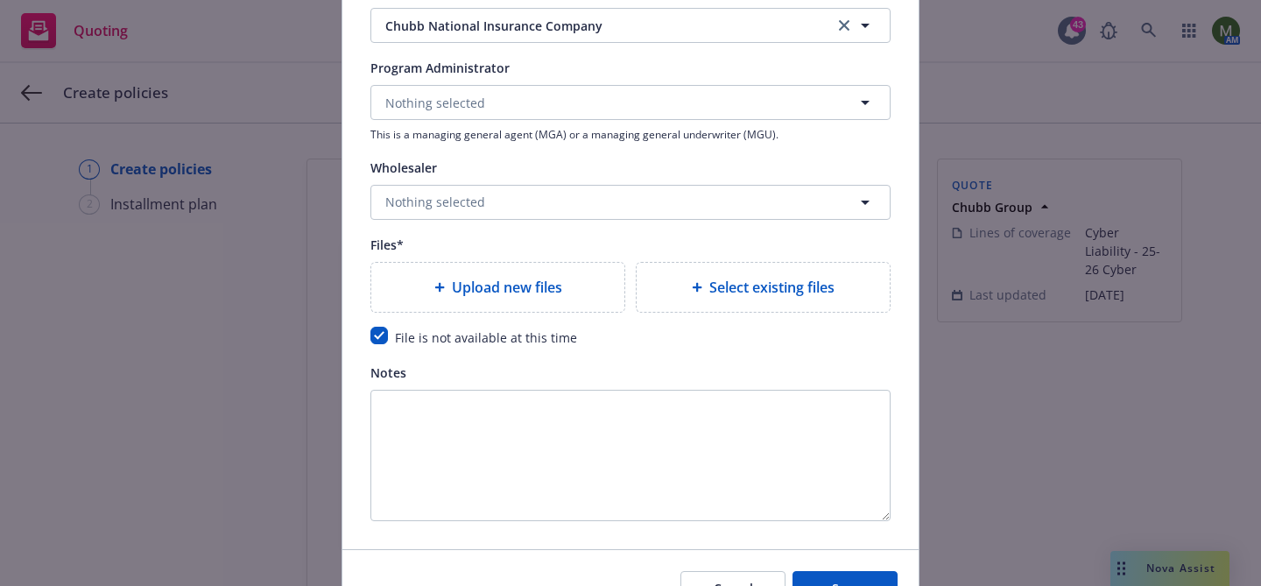
scroll to position [1933, 0]
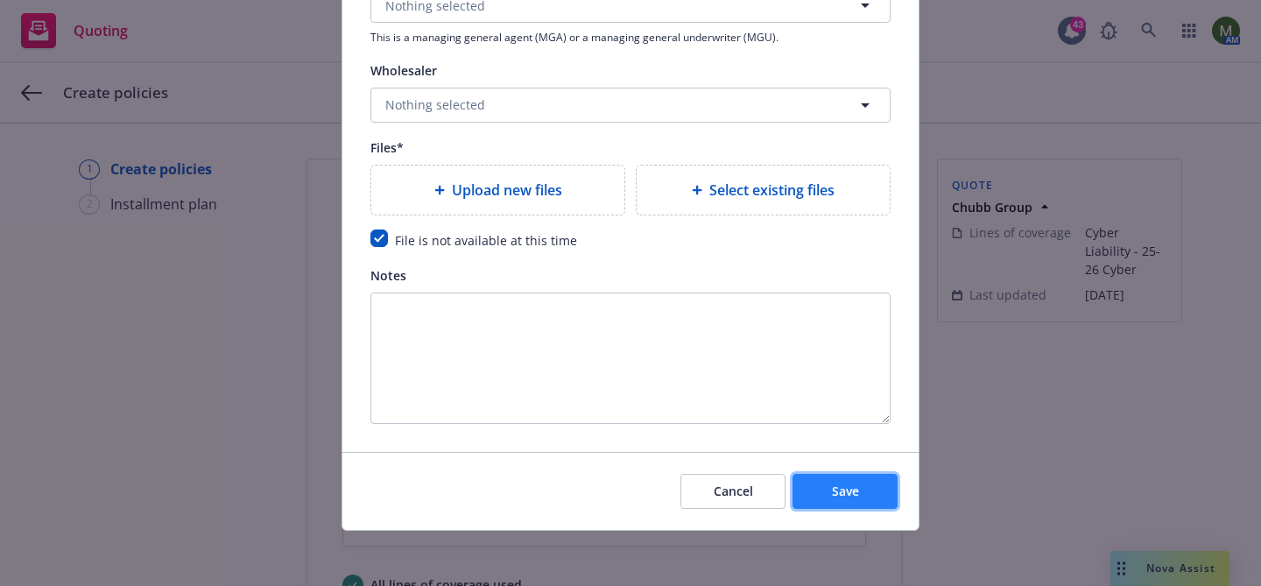
click at [837, 489] on span "Save" at bounding box center [845, 490] width 27 height 17
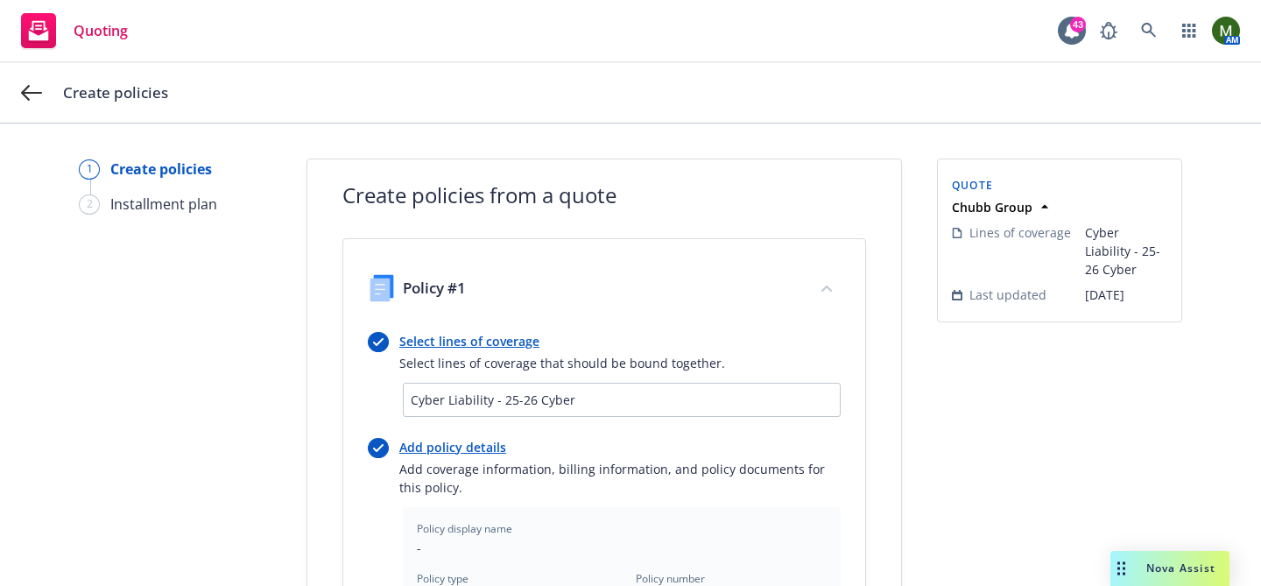
scroll to position [643, 0]
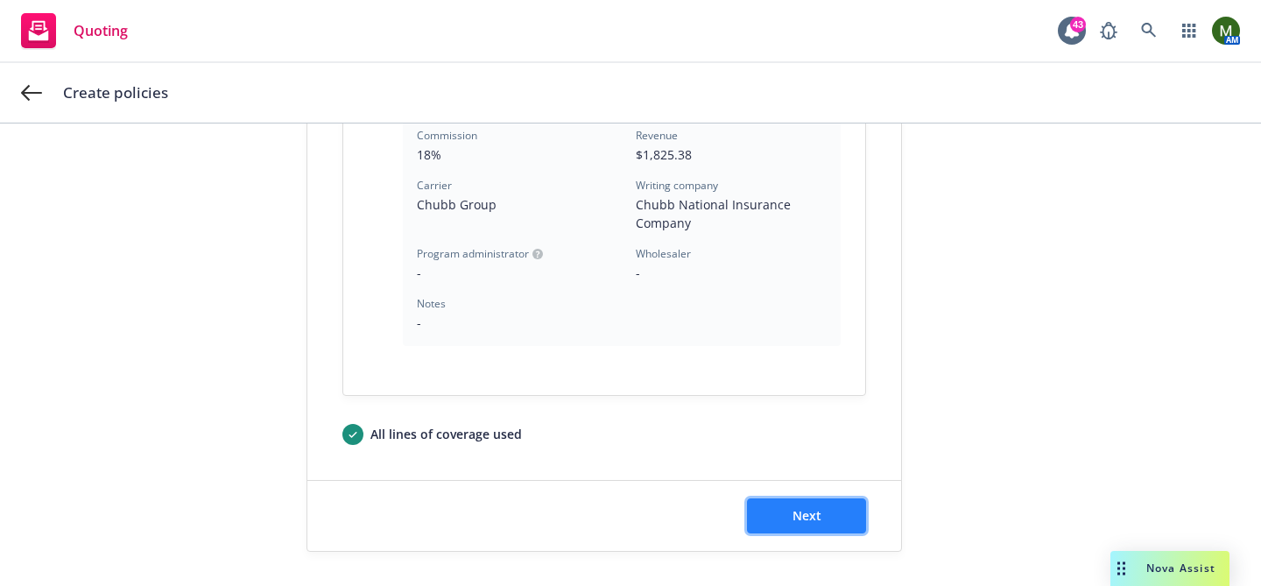
click at [826, 505] on button "Next" at bounding box center [806, 515] width 119 height 35
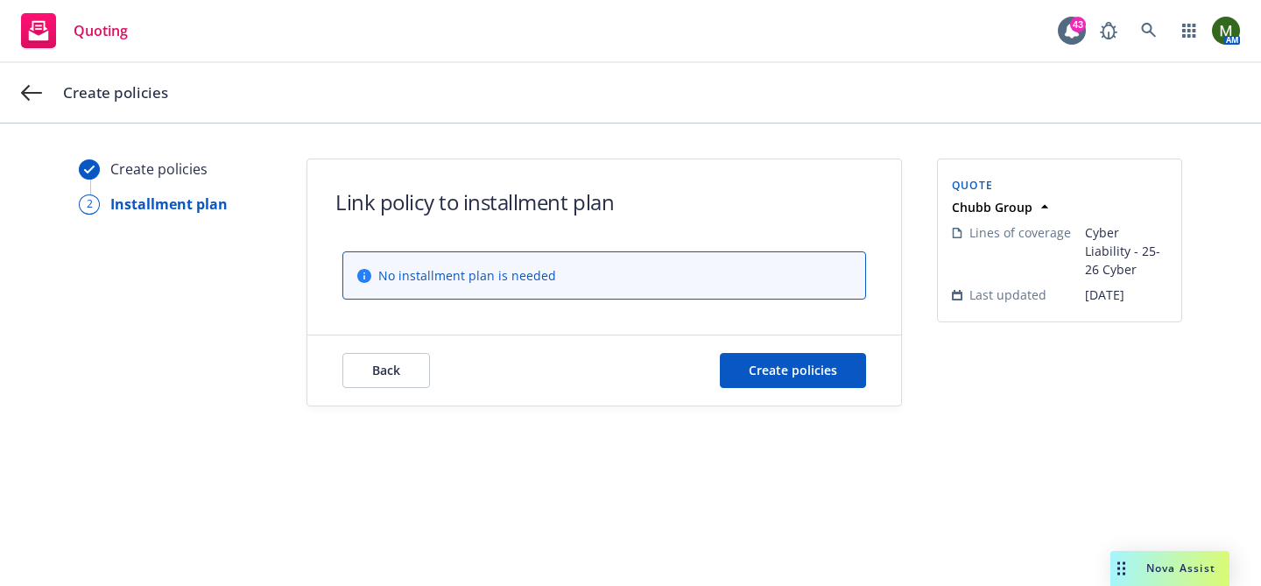
scroll to position [0, 0]
click at [844, 359] on button "Create policies" at bounding box center [793, 370] width 146 height 35
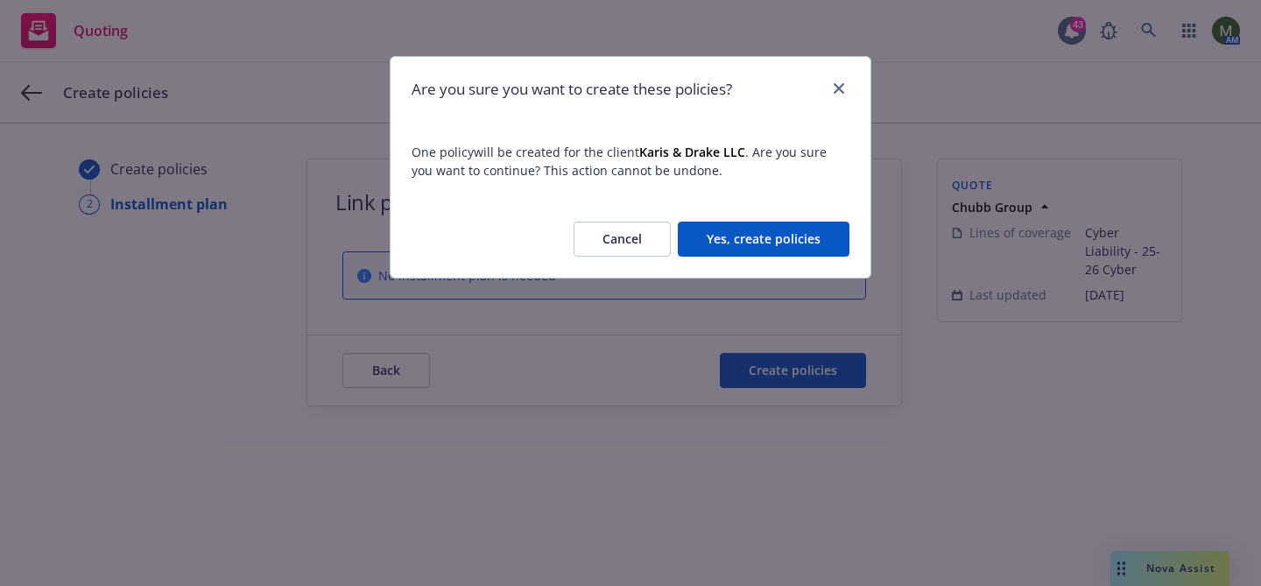
click at [812, 223] on button "Yes, create policies" at bounding box center [764, 239] width 172 height 35
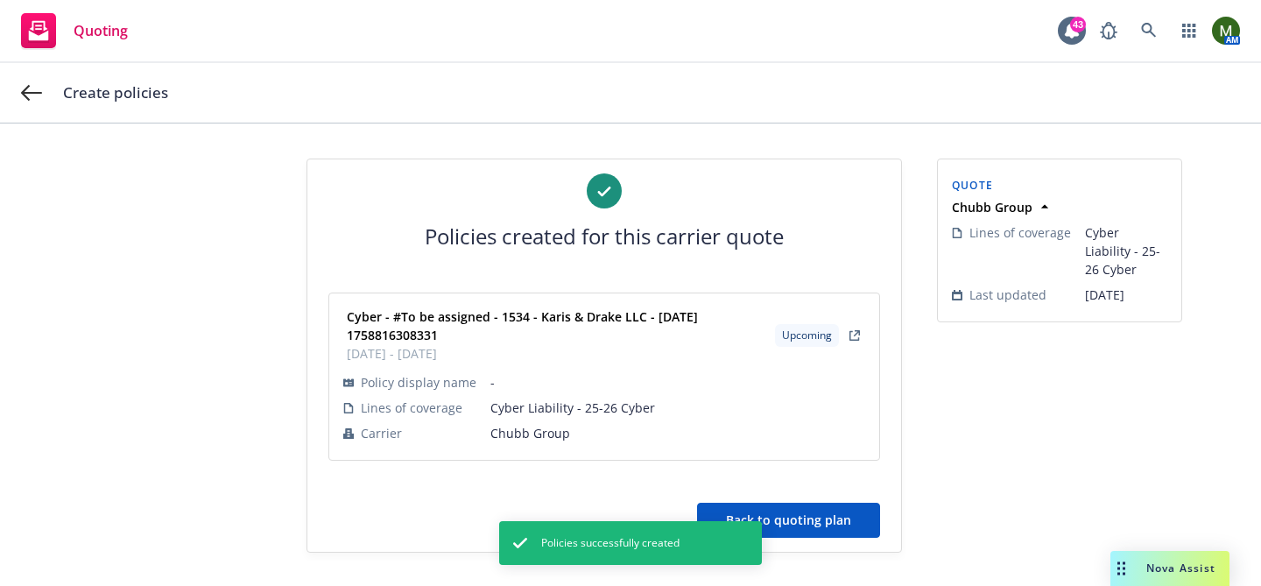
click at [834, 508] on button "Back to quoting plan" at bounding box center [788, 520] width 183 height 35
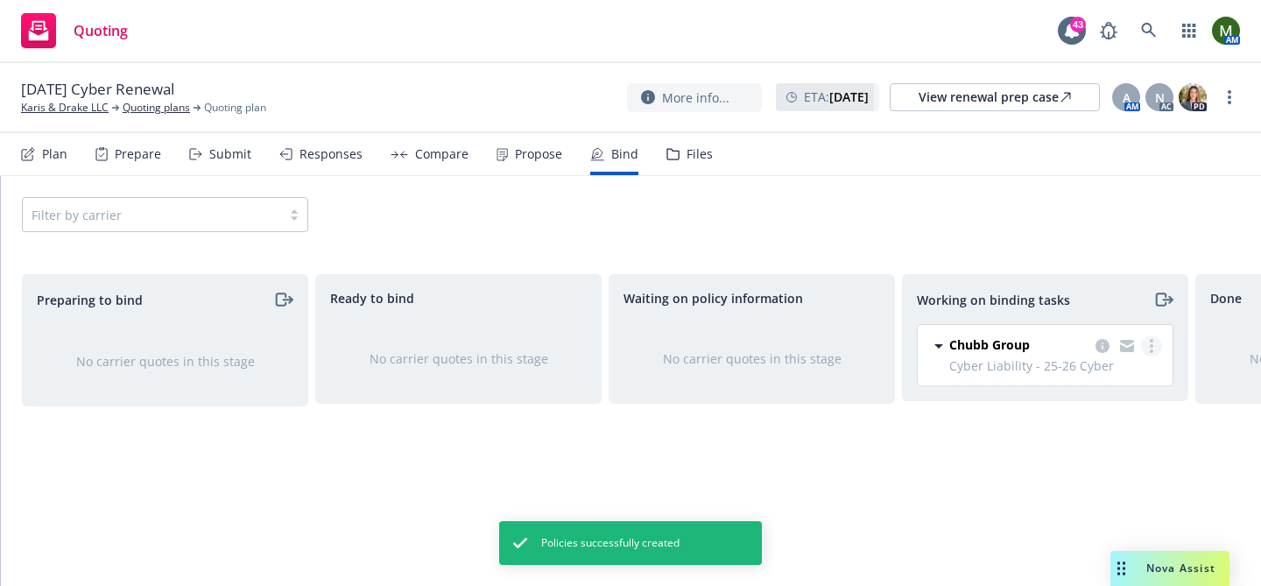
click at [1151, 341] on circle "more" at bounding box center [1152, 341] width 4 height 4
click at [1076, 404] on link "Move to done" at bounding box center [1082, 416] width 158 height 35
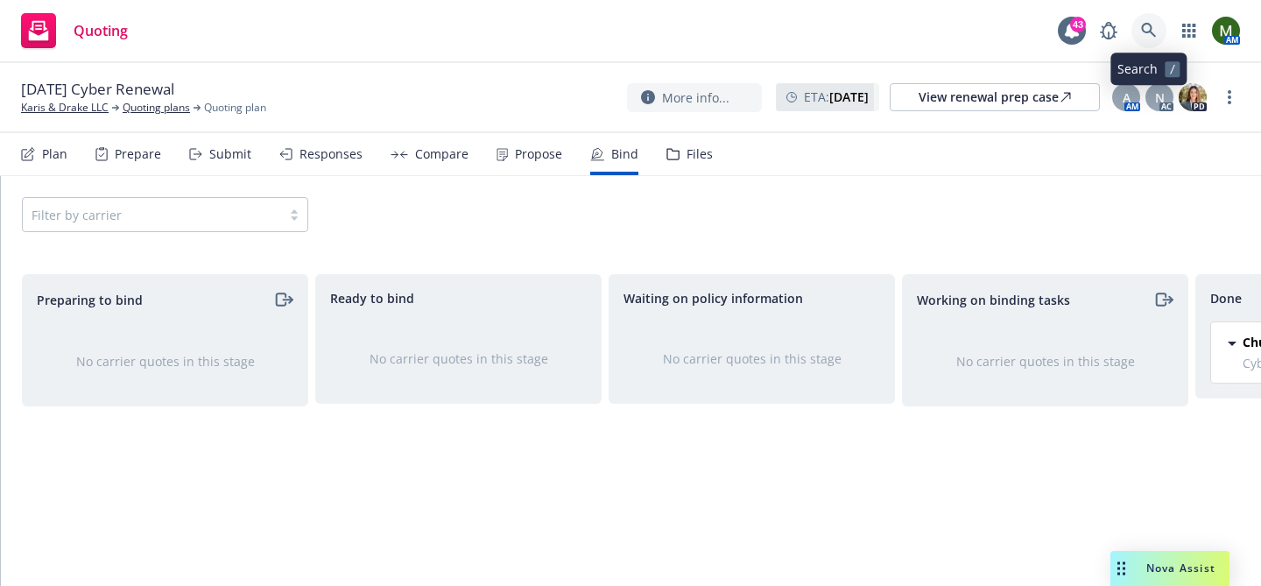
click at [1146, 31] on icon at bounding box center [1149, 31] width 16 height 16
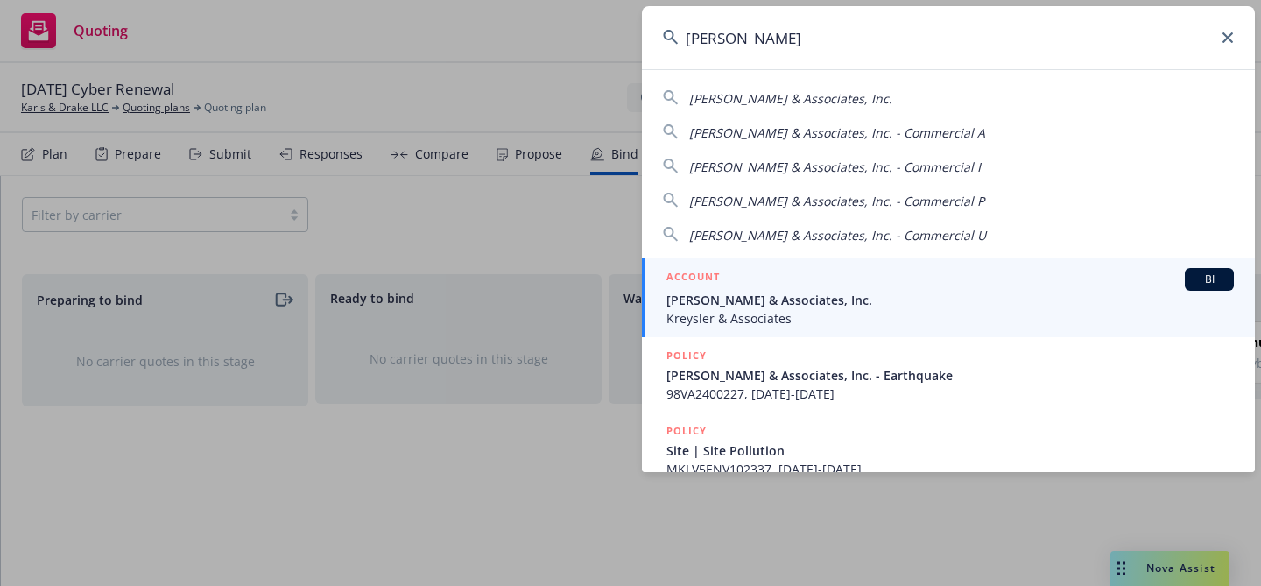
type input "william kreys"
click at [714, 315] on span "Kreysler & Associates" at bounding box center [949, 318] width 567 height 18
